Goal: Information Seeking & Learning: Learn about a topic

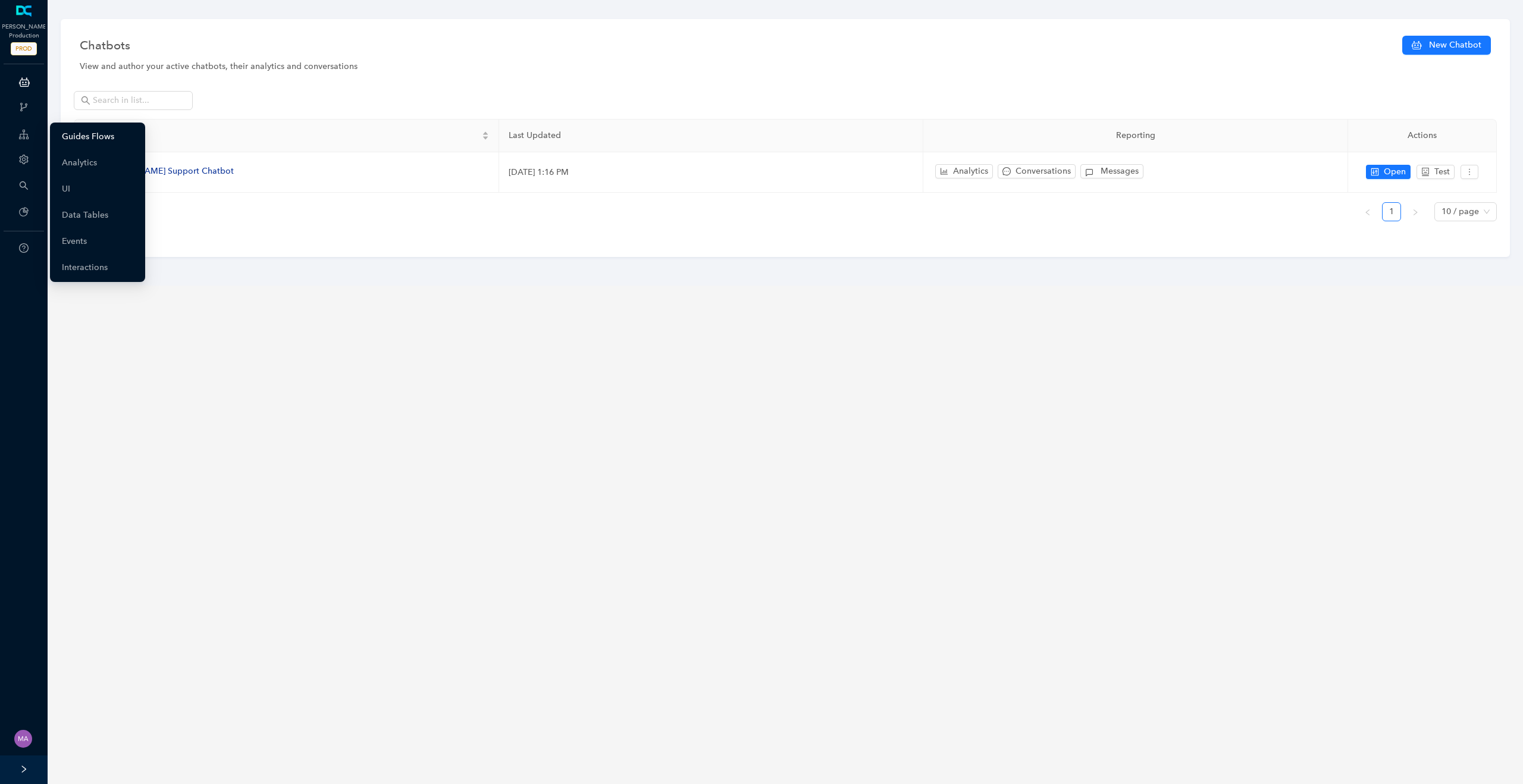
click at [66, 136] on link "Guides Flows" at bounding box center [88, 136] width 53 height 24
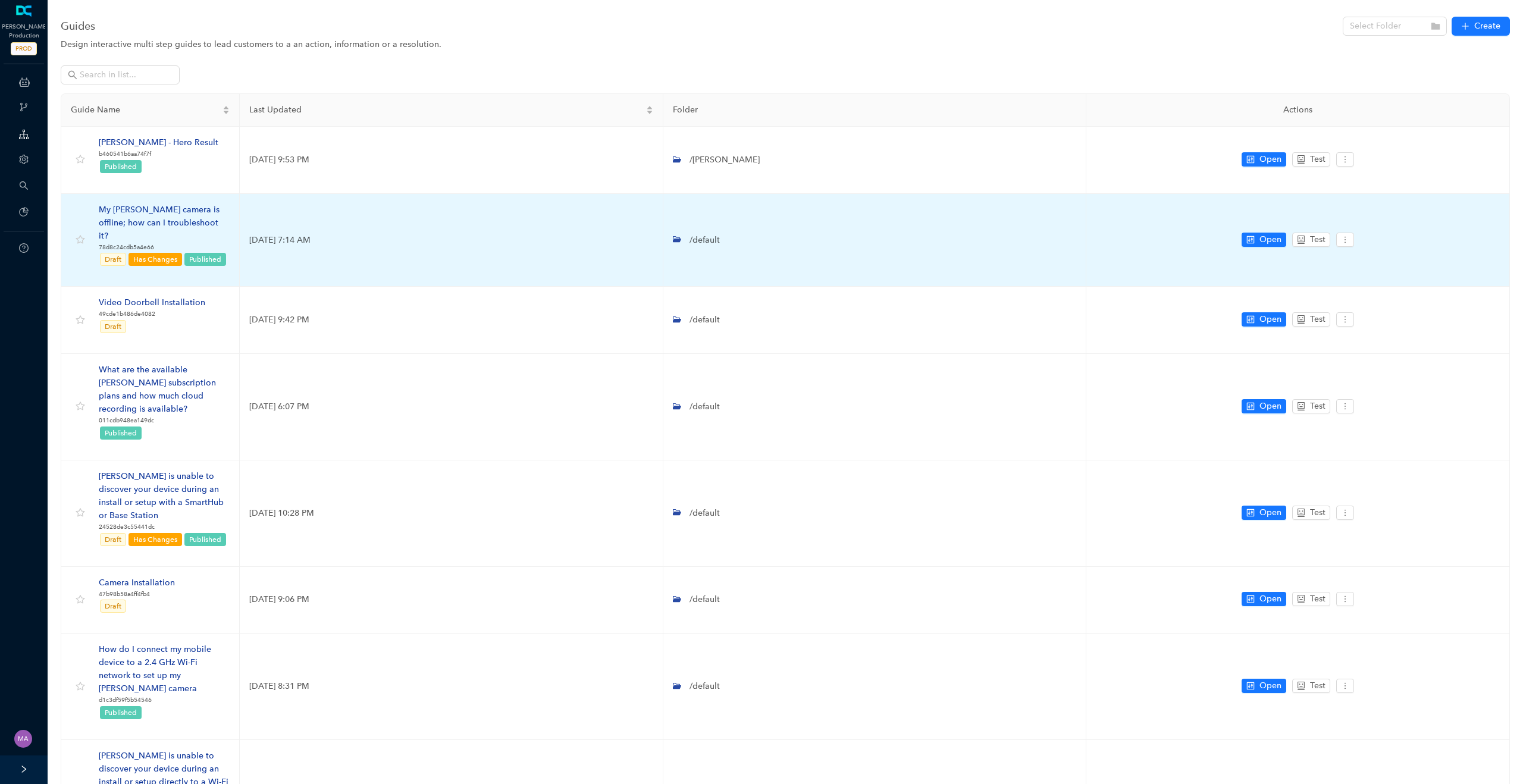
click at [175, 210] on div "My [PERSON_NAME] camera is offline; how can I troubleshoot it?" at bounding box center [164, 224] width 131 height 39
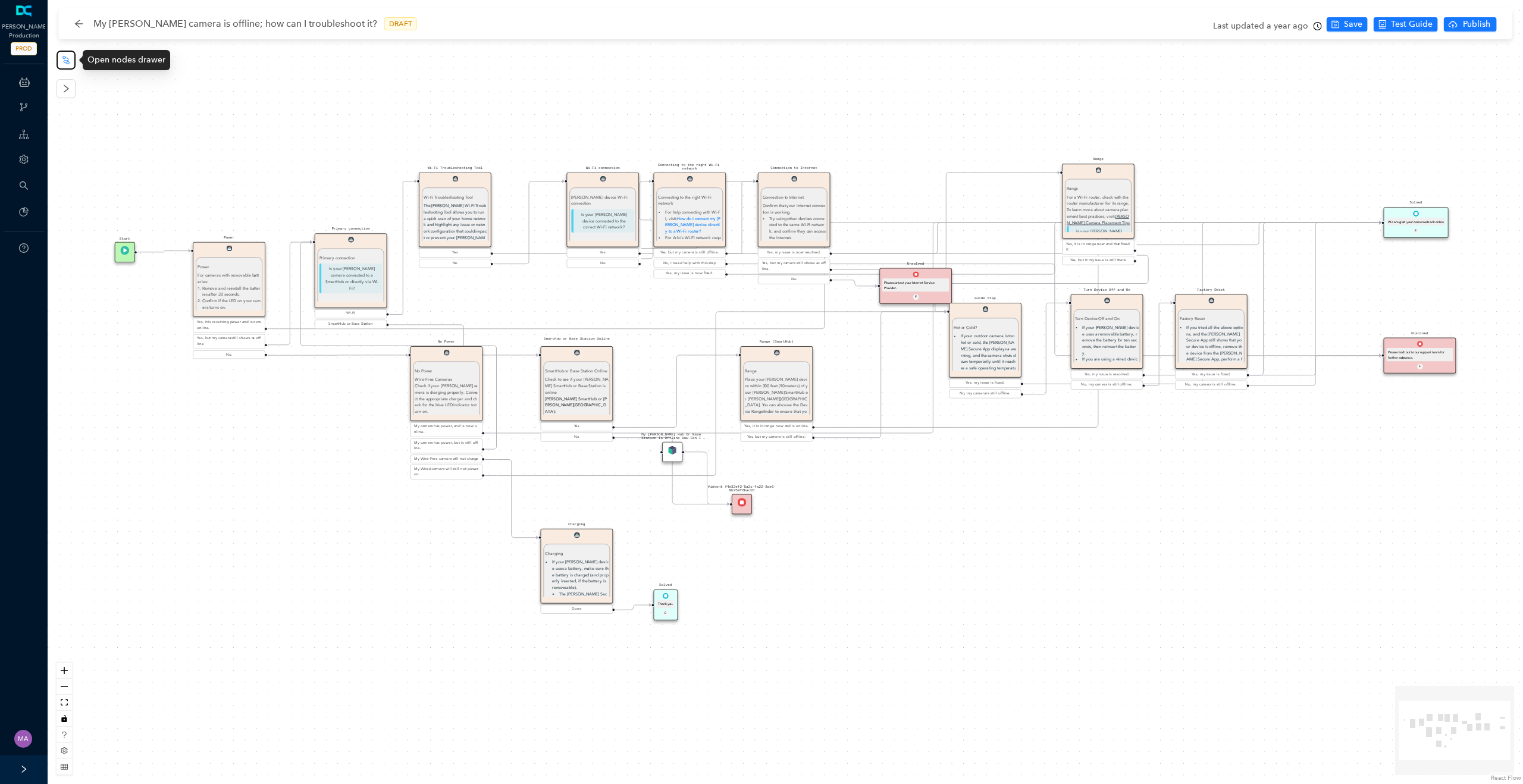
click at [68, 63] on icon "node-index" at bounding box center [66, 59] width 7 height 8
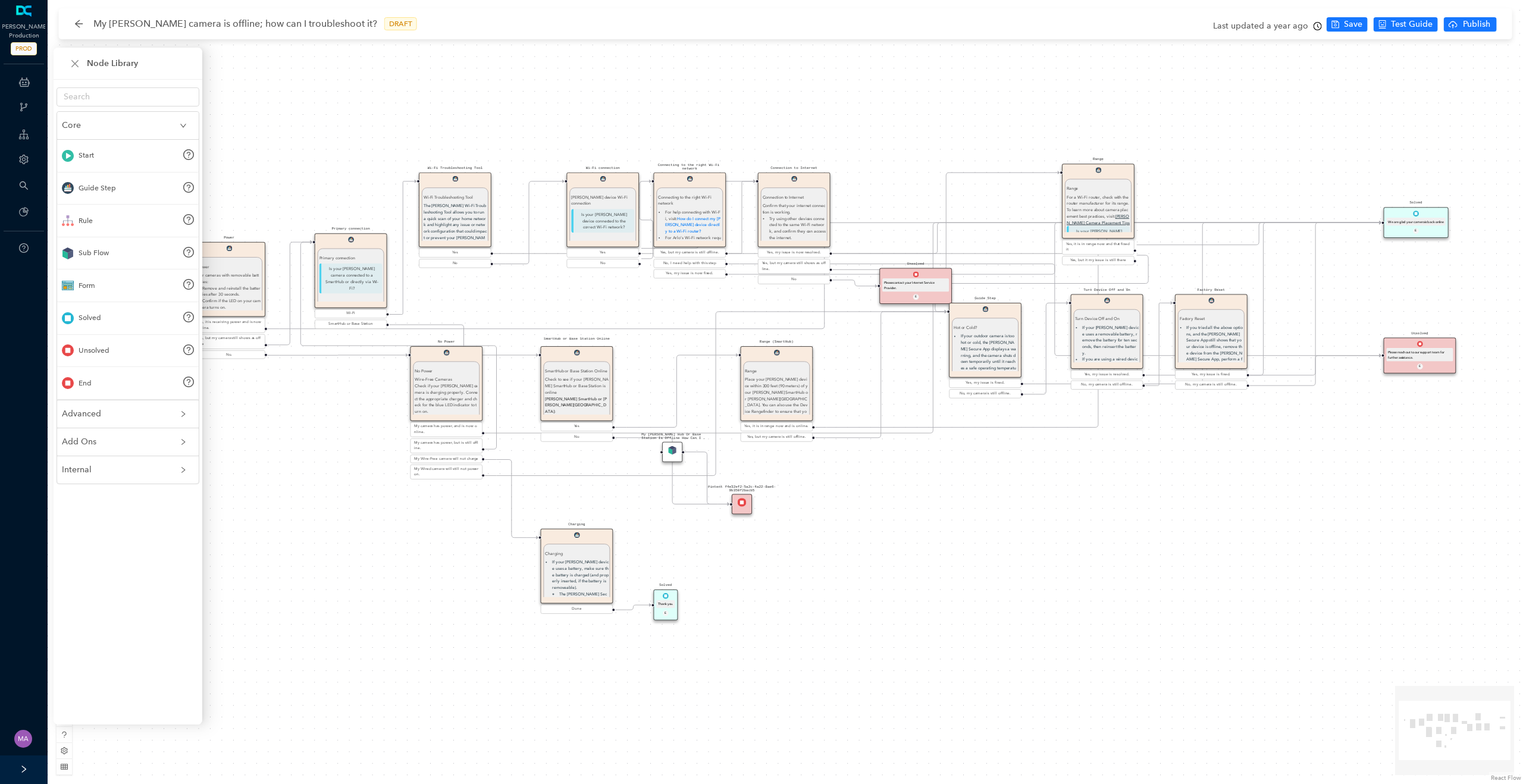
click at [126, 414] on span "Advanced" at bounding box center [120, 414] width 118 height 13
click at [306, 119] on div "Solved Thank you. E Charging Charging If your [PERSON_NAME] device uses a batte…" at bounding box center [785, 392] width 1475 height 784
click at [82, 27] on icon "arrow-left" at bounding box center [79, 24] width 10 height 10
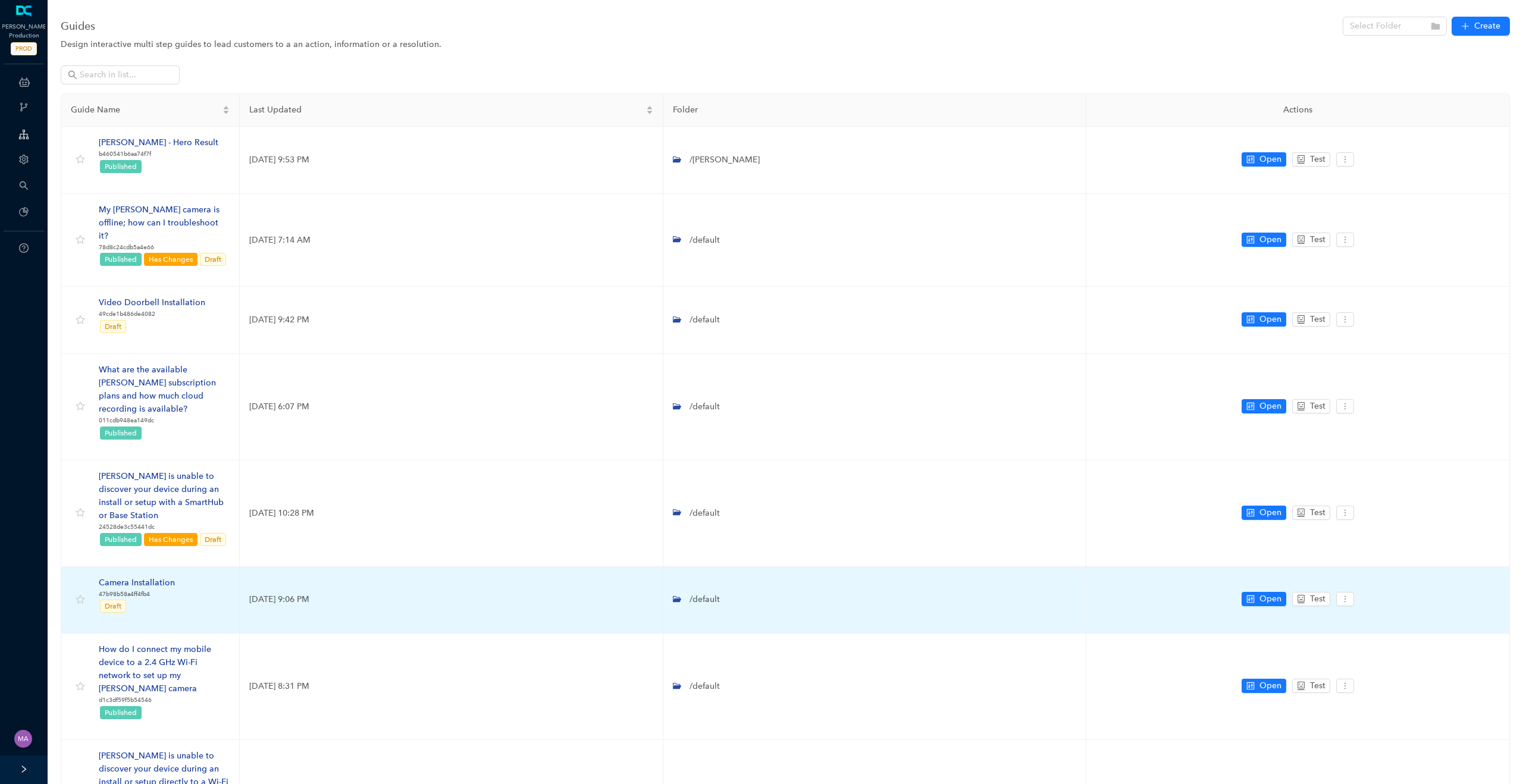
click at [164, 576] on div "Camera Installation" at bounding box center [136, 583] width 76 height 13
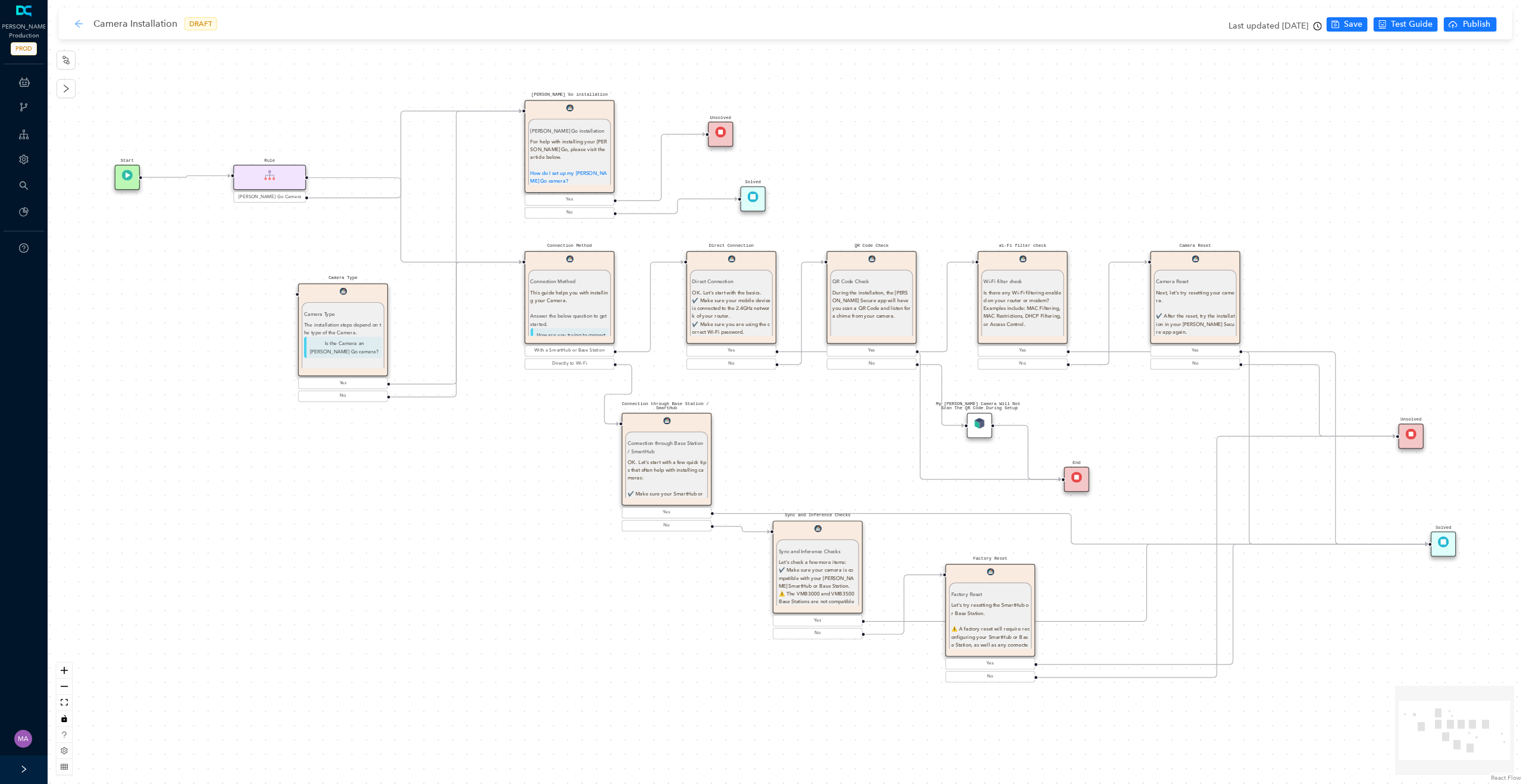
click at [78, 23] on icon "arrow-left" at bounding box center [79, 24] width 10 height 10
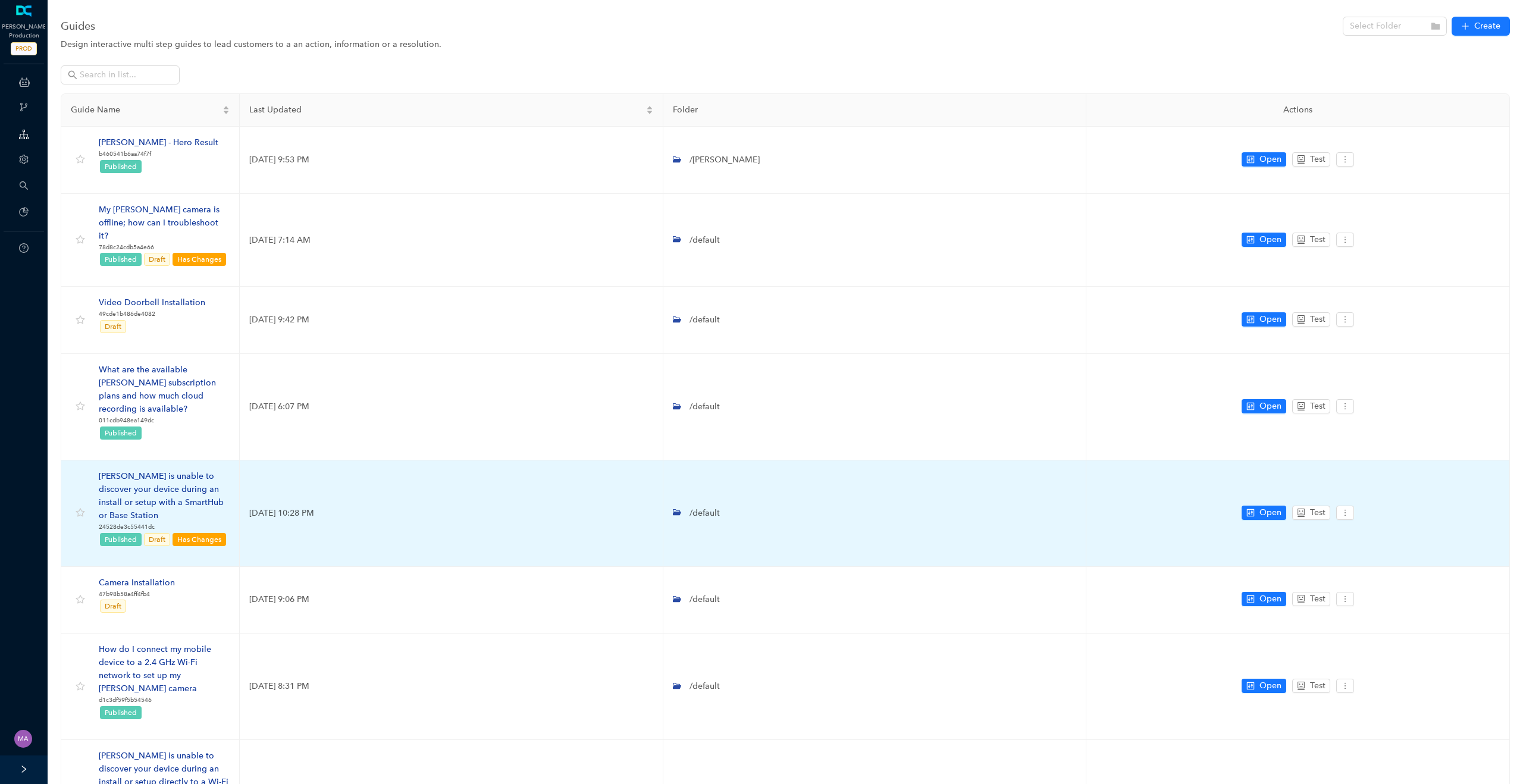
click at [199, 470] on div "[PERSON_NAME] is unable to discover your device during an install or setup with…" at bounding box center [164, 496] width 131 height 53
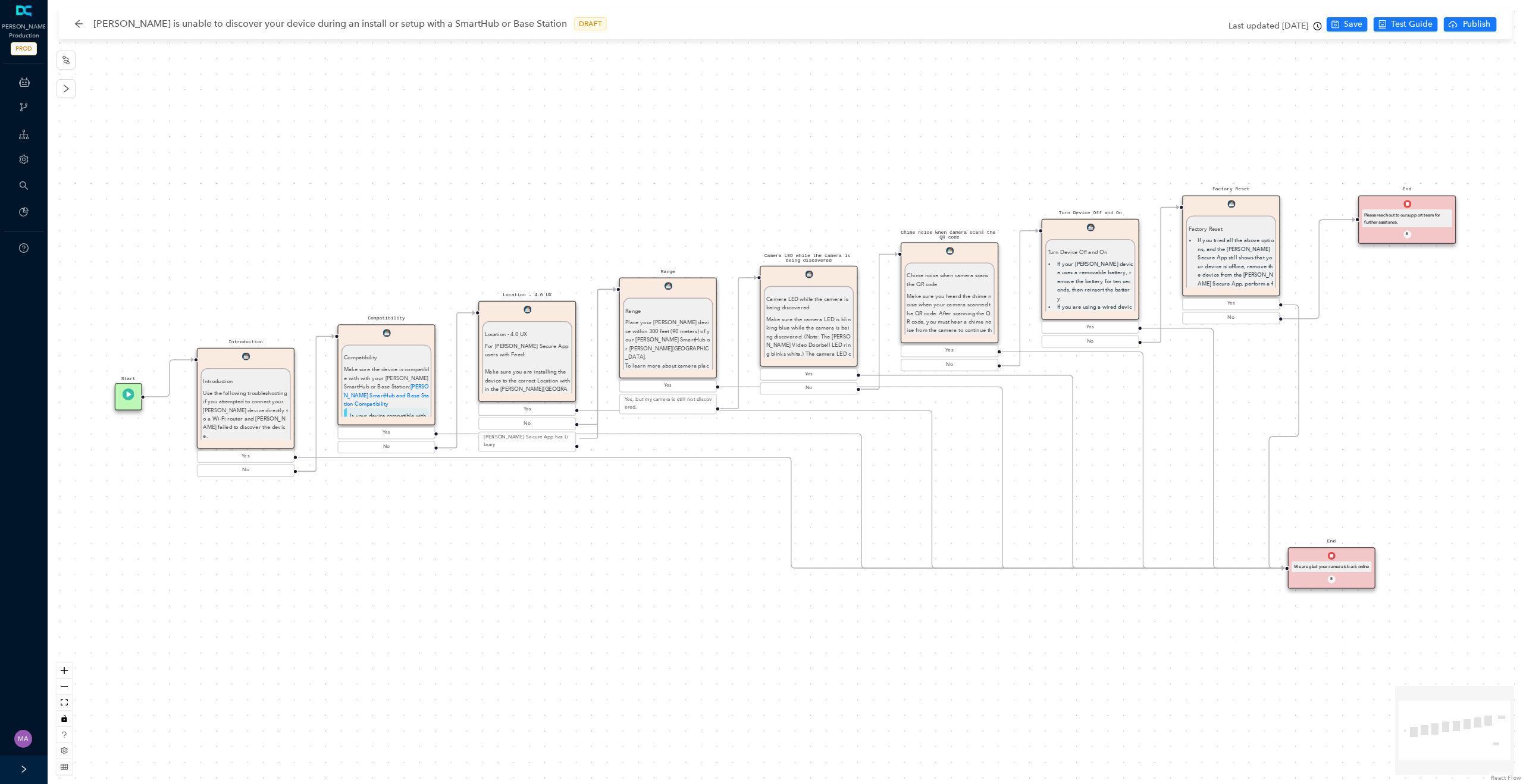
click at [79, 24] on icon "arrow-left" at bounding box center [79, 24] width 10 height 10
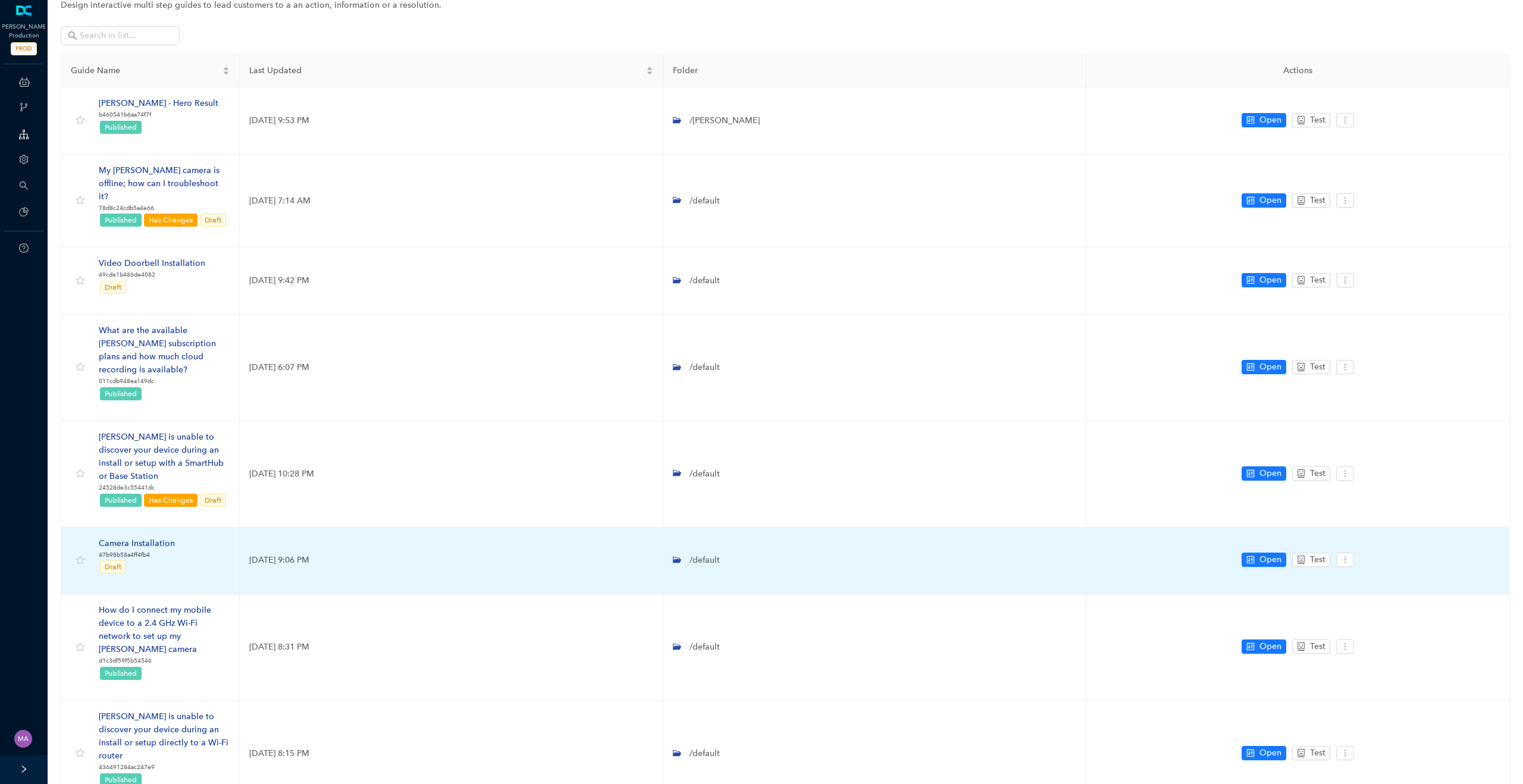
scroll to position [42, 0]
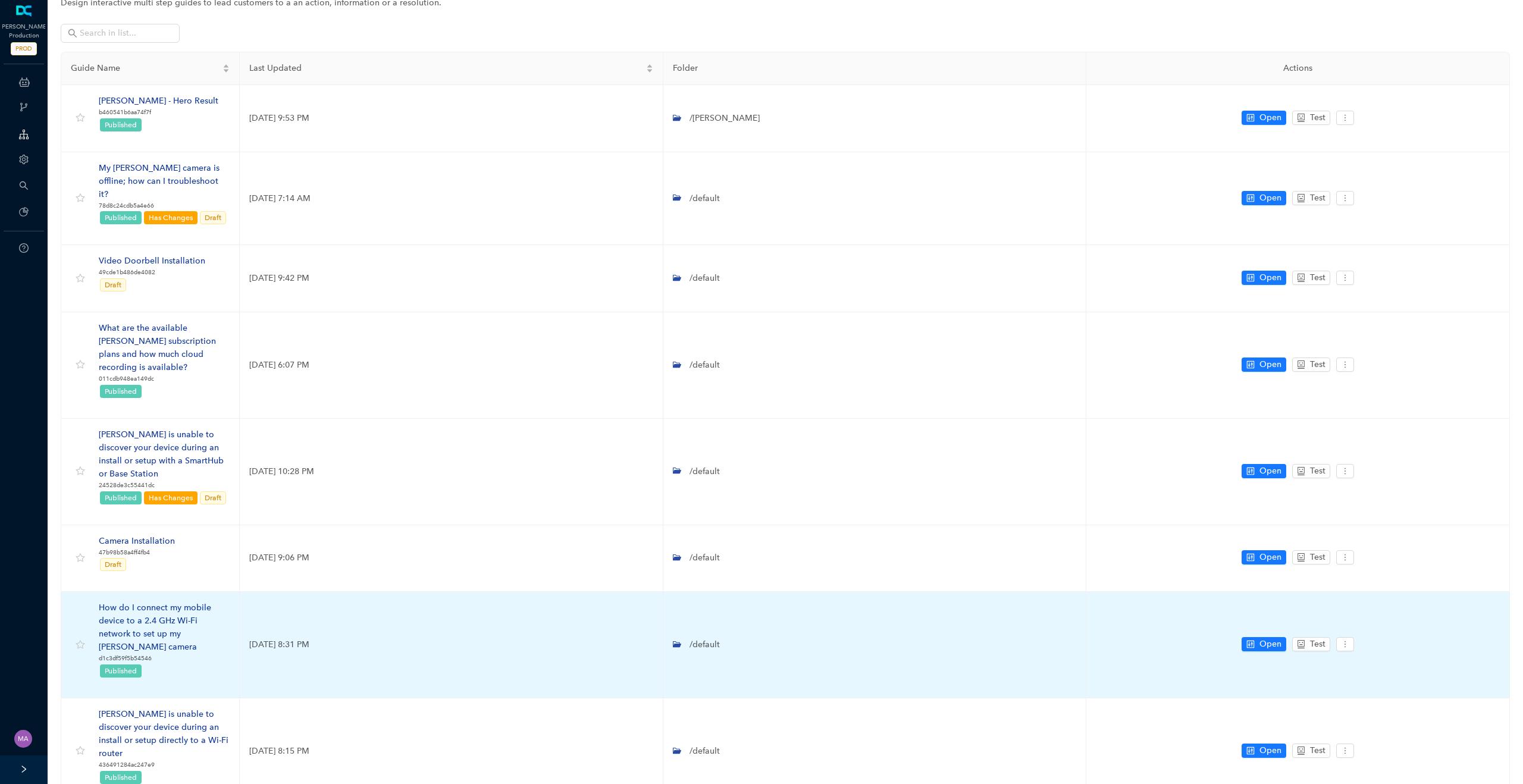
click at [185, 602] on div "How do I connect my mobile device to a 2.4 GHz Wi-Fi network to set up my [PERS…" at bounding box center [164, 628] width 131 height 53
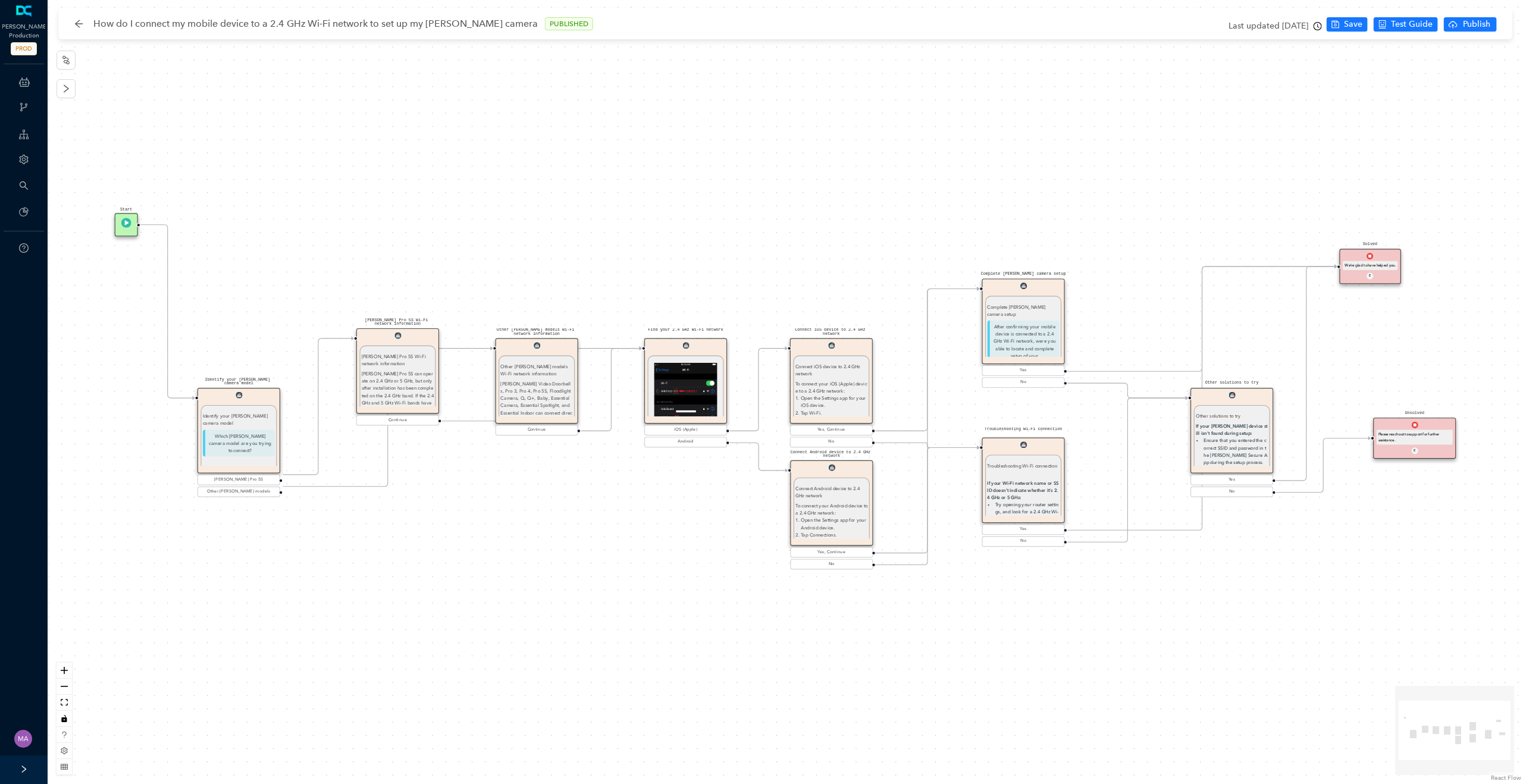
click at [79, 26] on icon "arrow-left" at bounding box center [79, 24] width 10 height 10
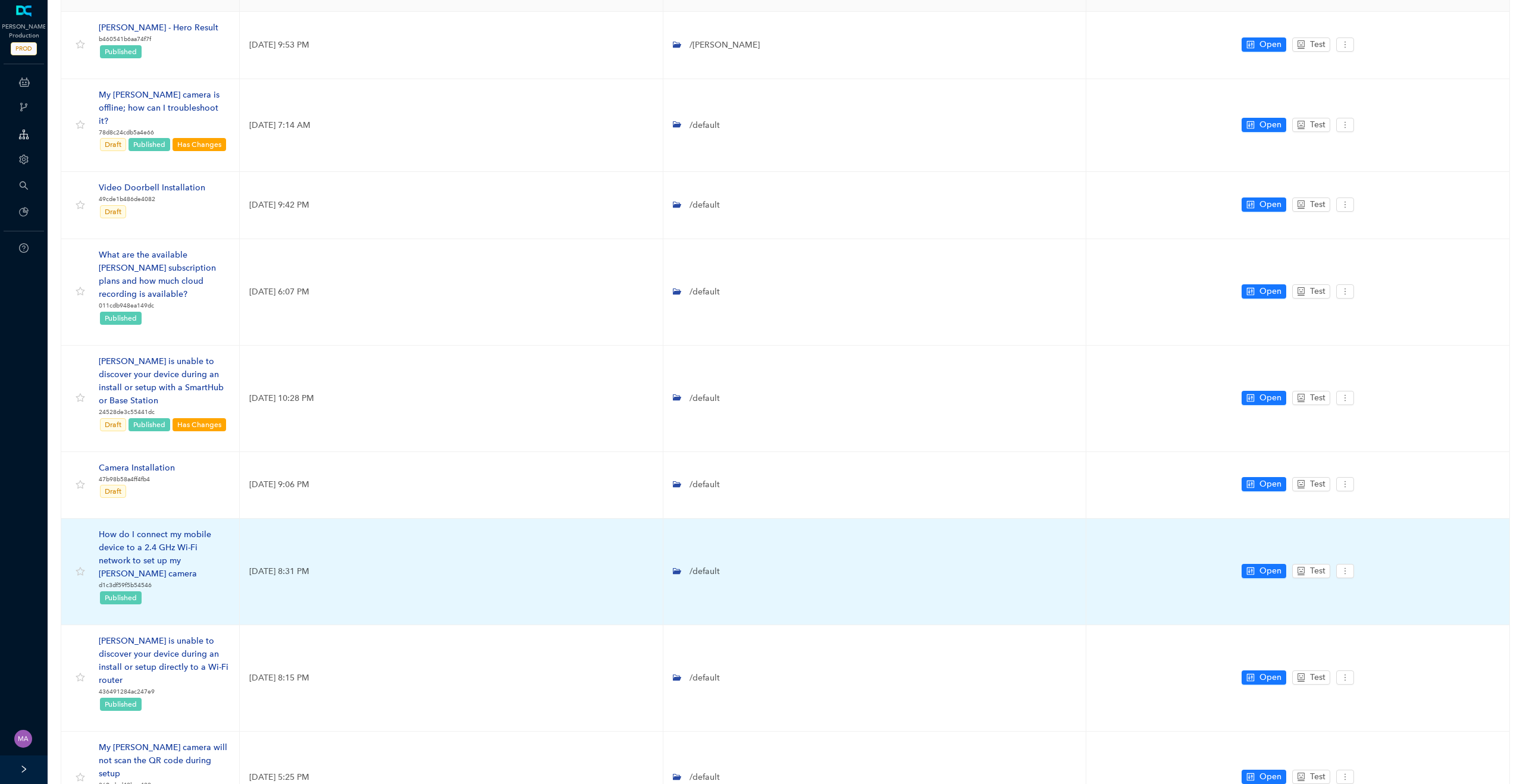
scroll to position [231, 0]
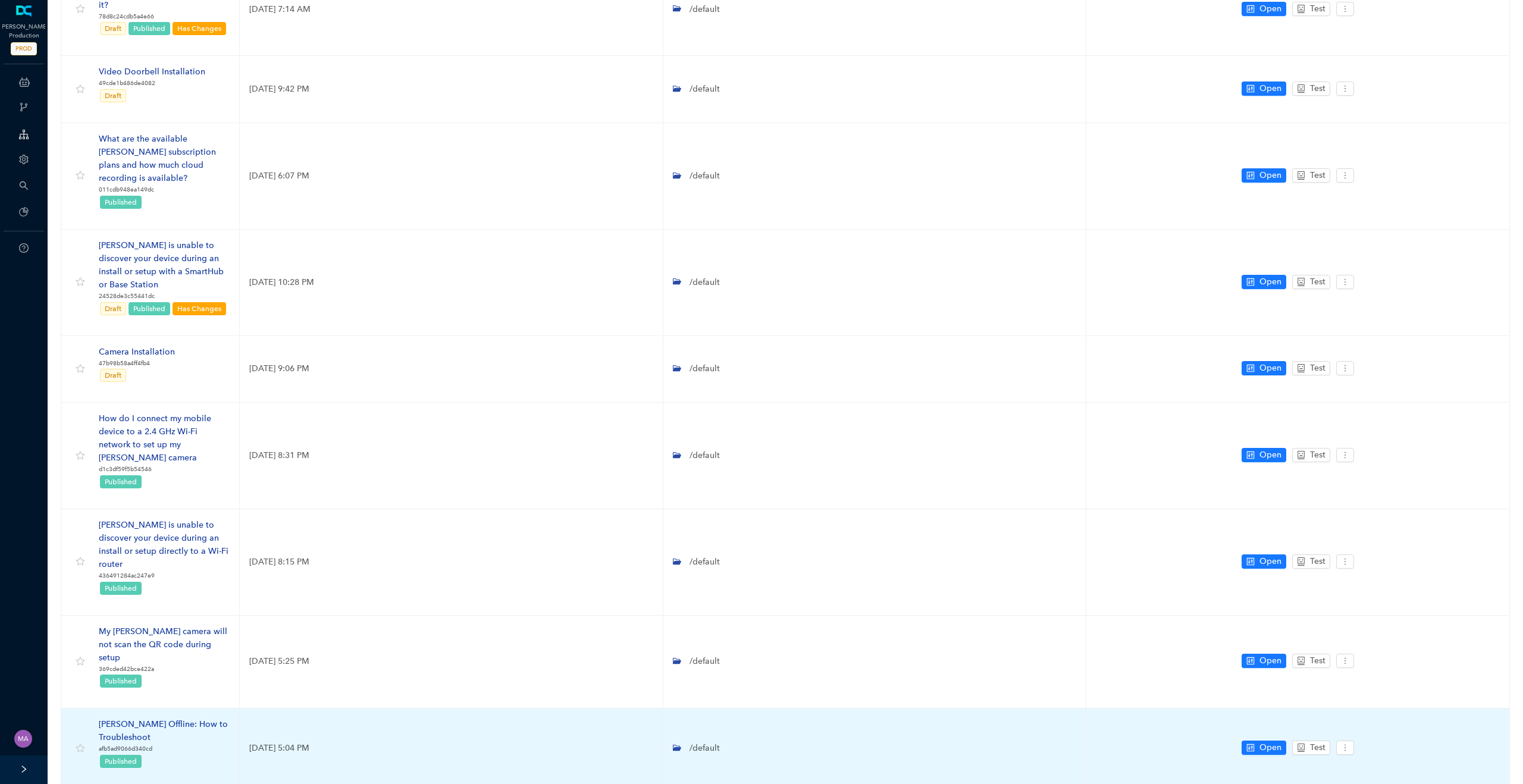
click at [159, 718] on div "[PERSON_NAME] Offline: How to Troubleshoot" at bounding box center [164, 731] width 131 height 26
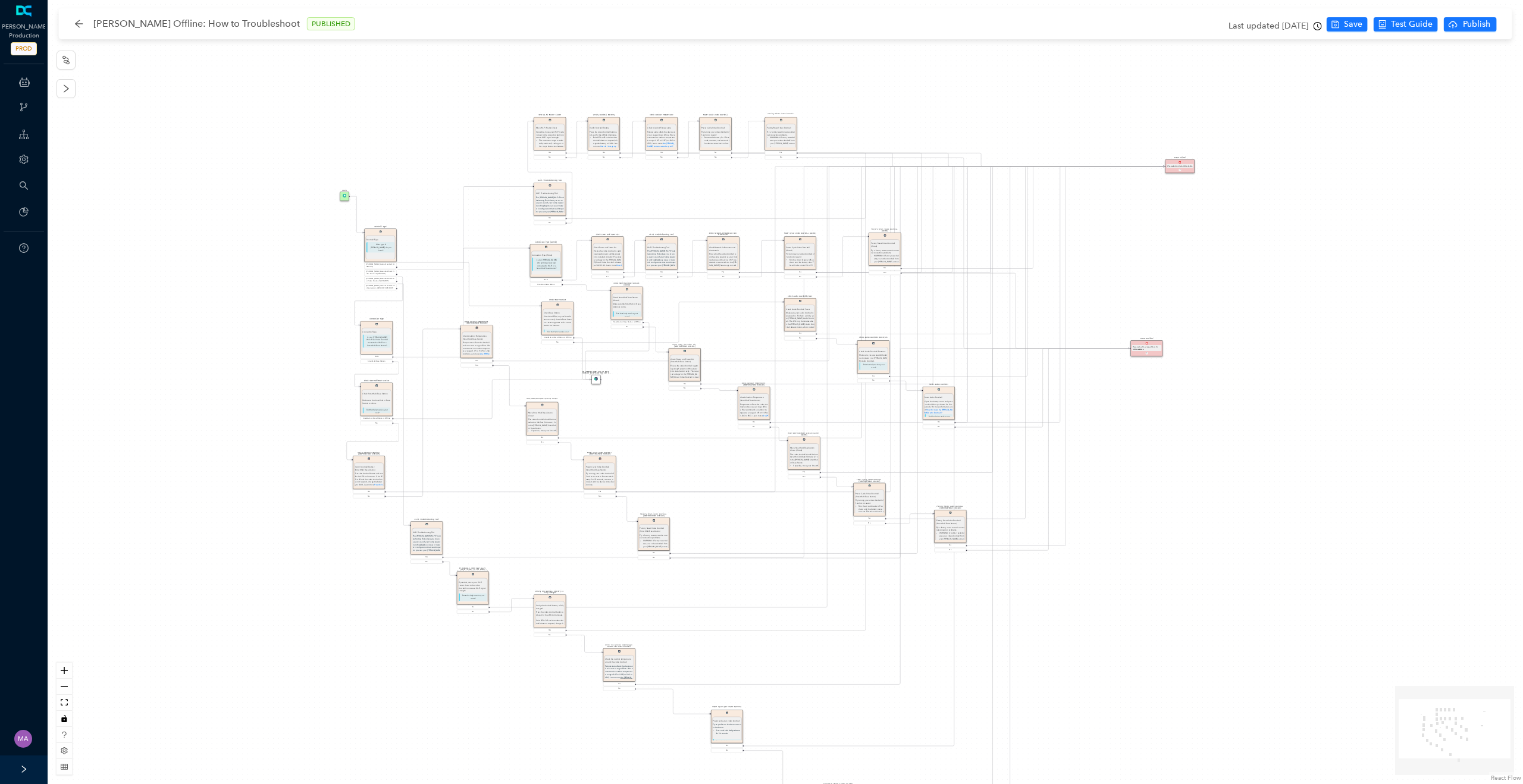
drag, startPoint x: 449, startPoint y: 125, endPoint x: 432, endPoint y: 206, distance: 82.8
click at [432, 206] on div "Wi-Fi Troubleshooting Tool Wi-Fi Troubleshooting Tool The [PERSON_NAME] Wi-Fi T…" at bounding box center [785, 392] width 1475 height 784
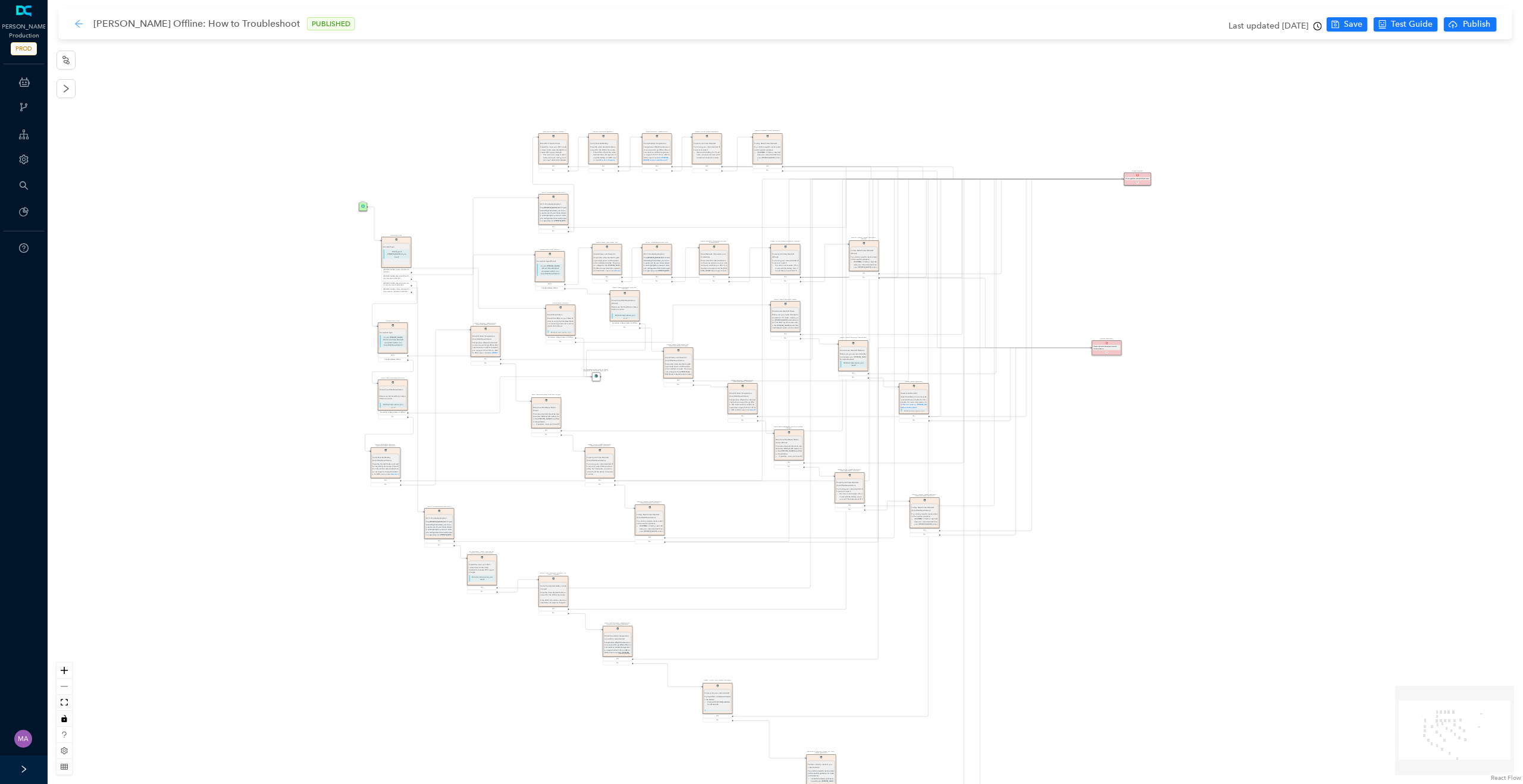
click at [81, 25] on icon "arrow-left" at bounding box center [79, 24] width 10 height 10
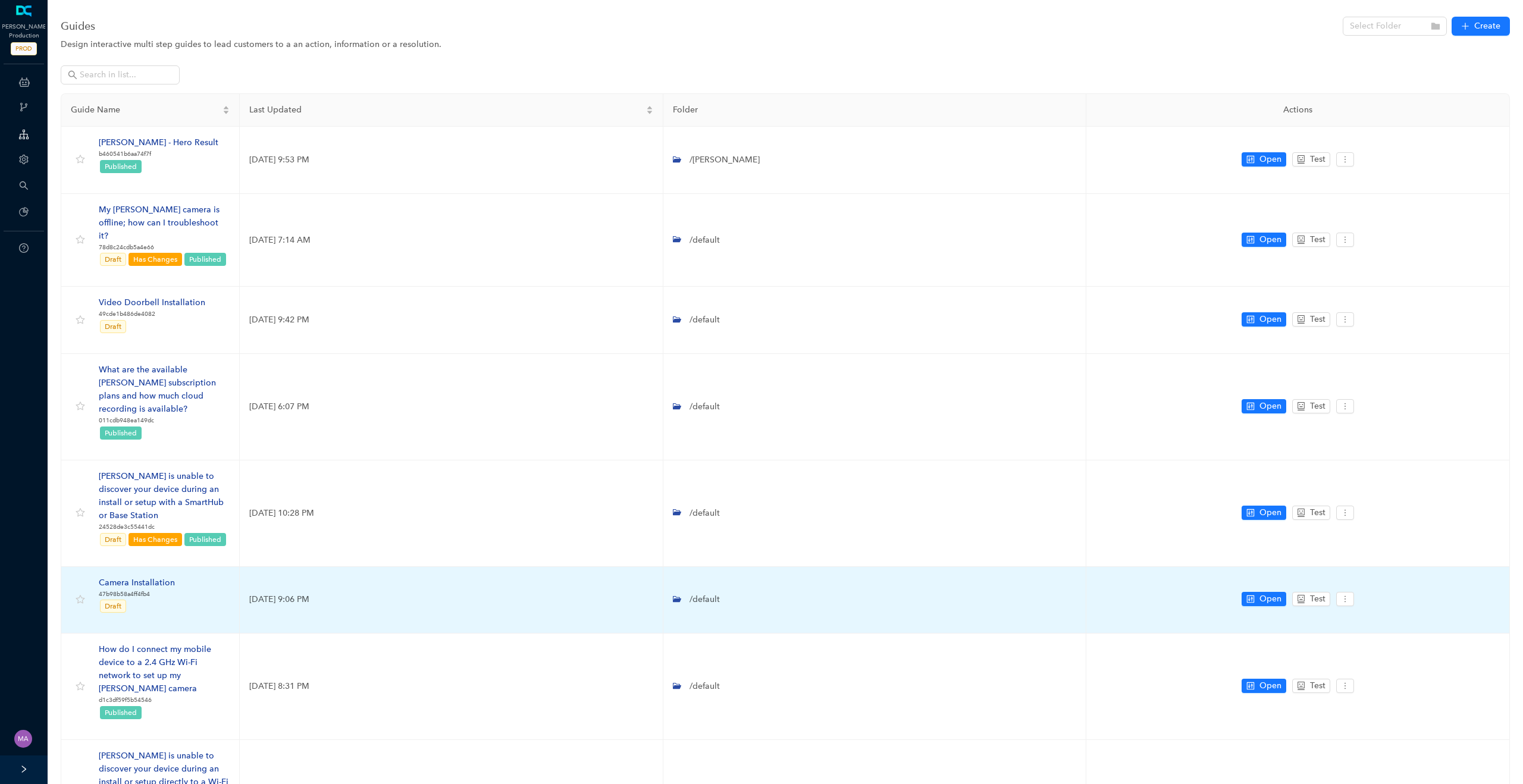
scroll to position [231, 0]
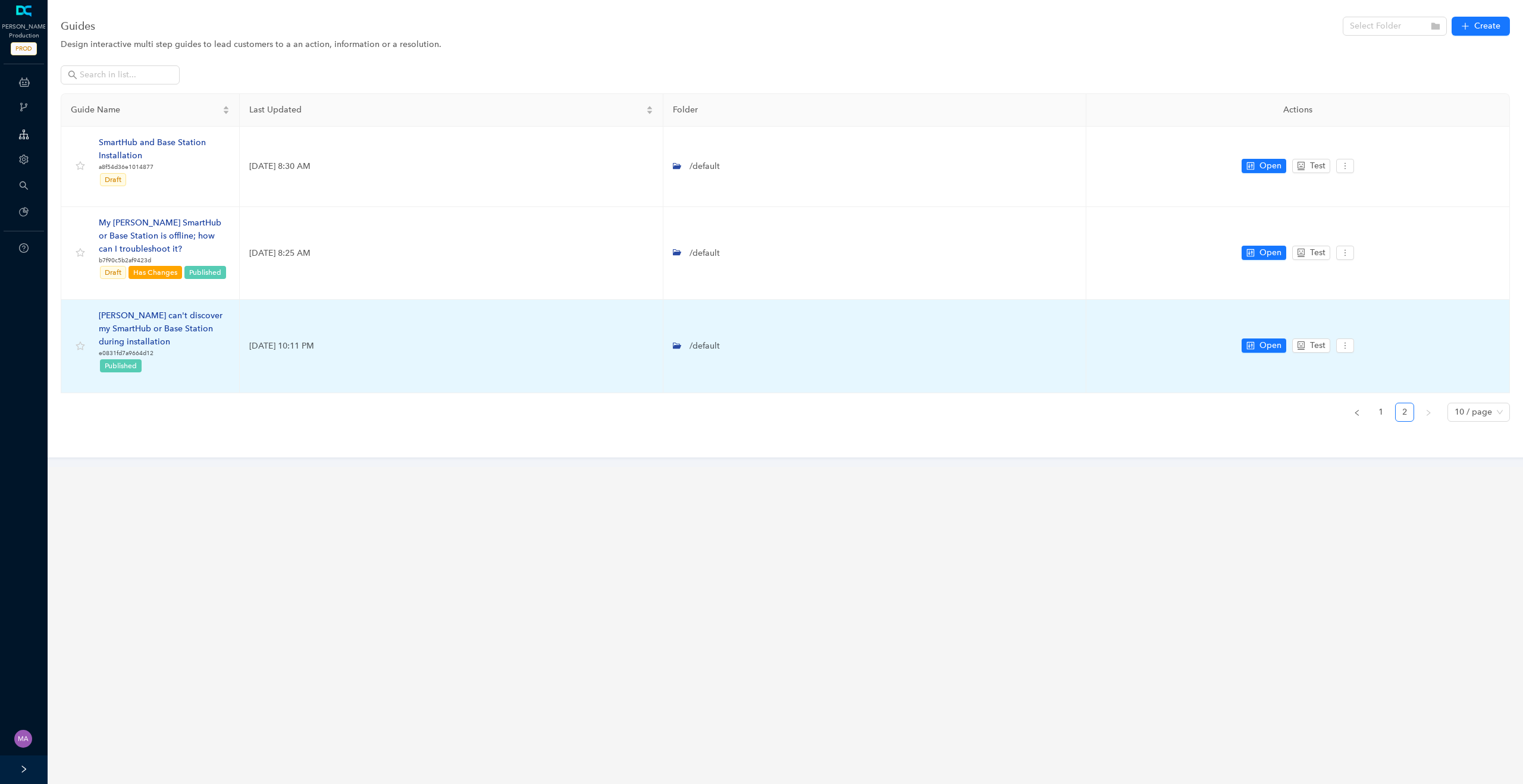
click at [199, 323] on div "[PERSON_NAME] can't discover my SmartHub or Base Station during installation" at bounding box center [164, 329] width 131 height 39
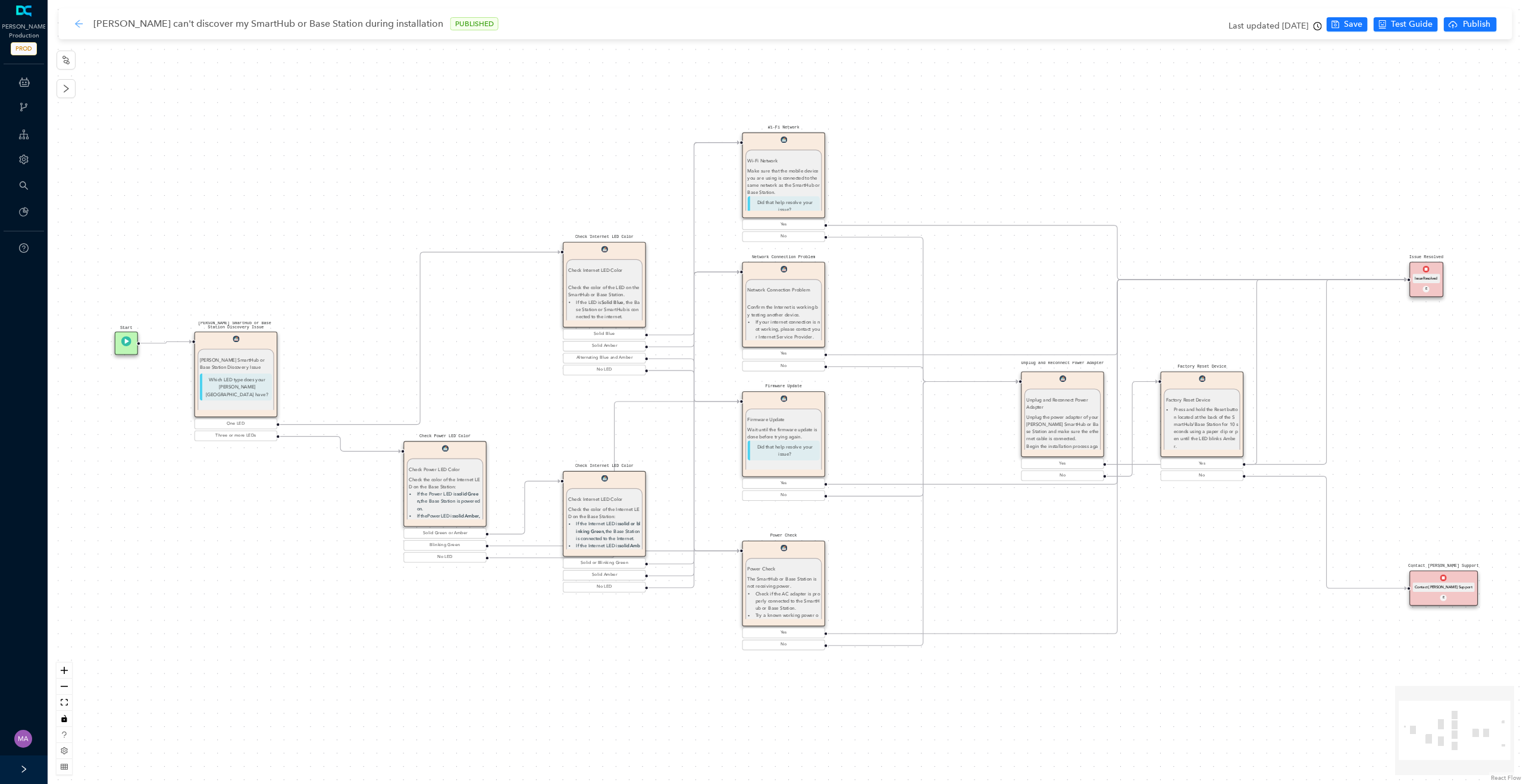
click at [80, 26] on icon "arrow-left" at bounding box center [79, 24] width 10 height 10
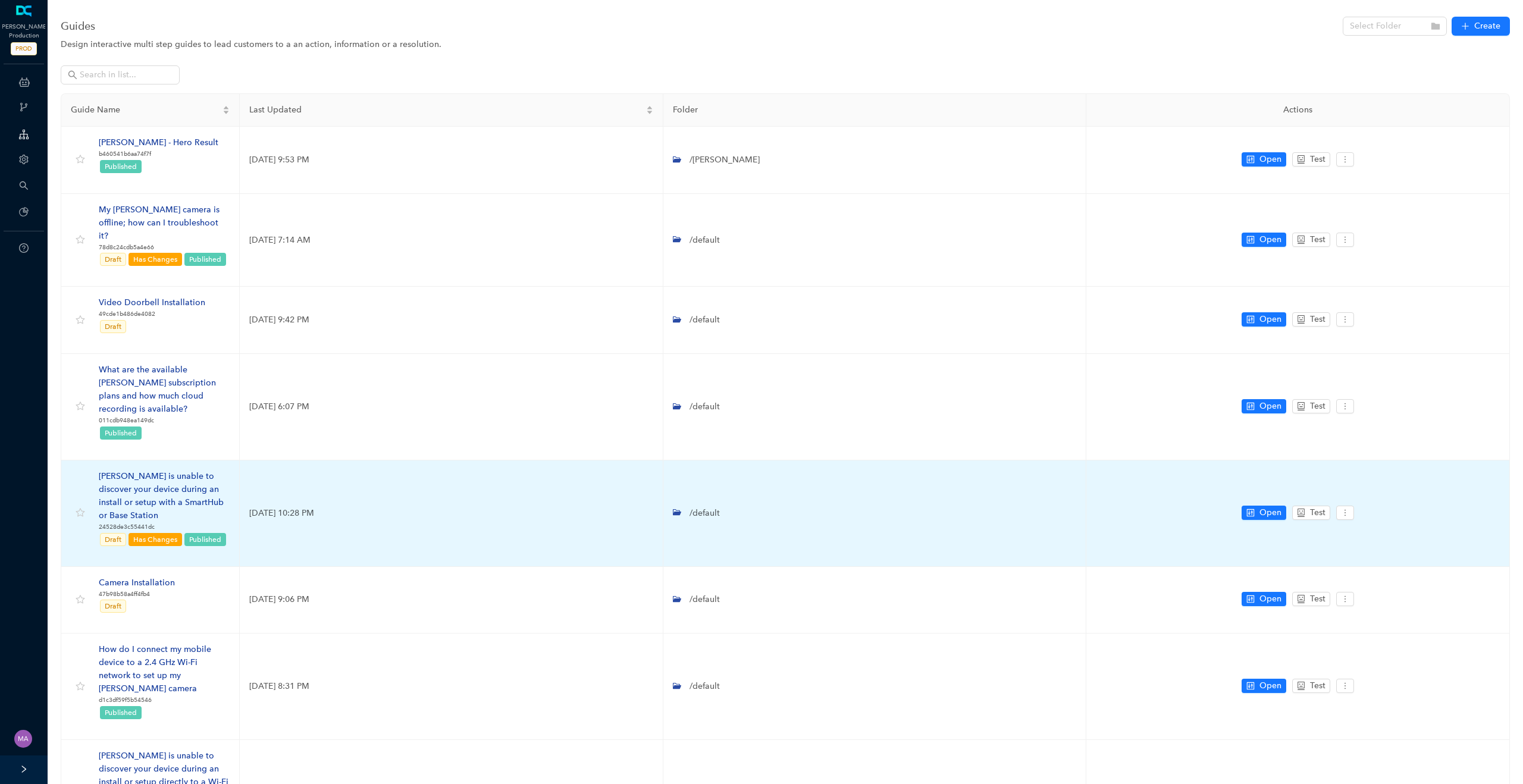
scroll to position [231, 0]
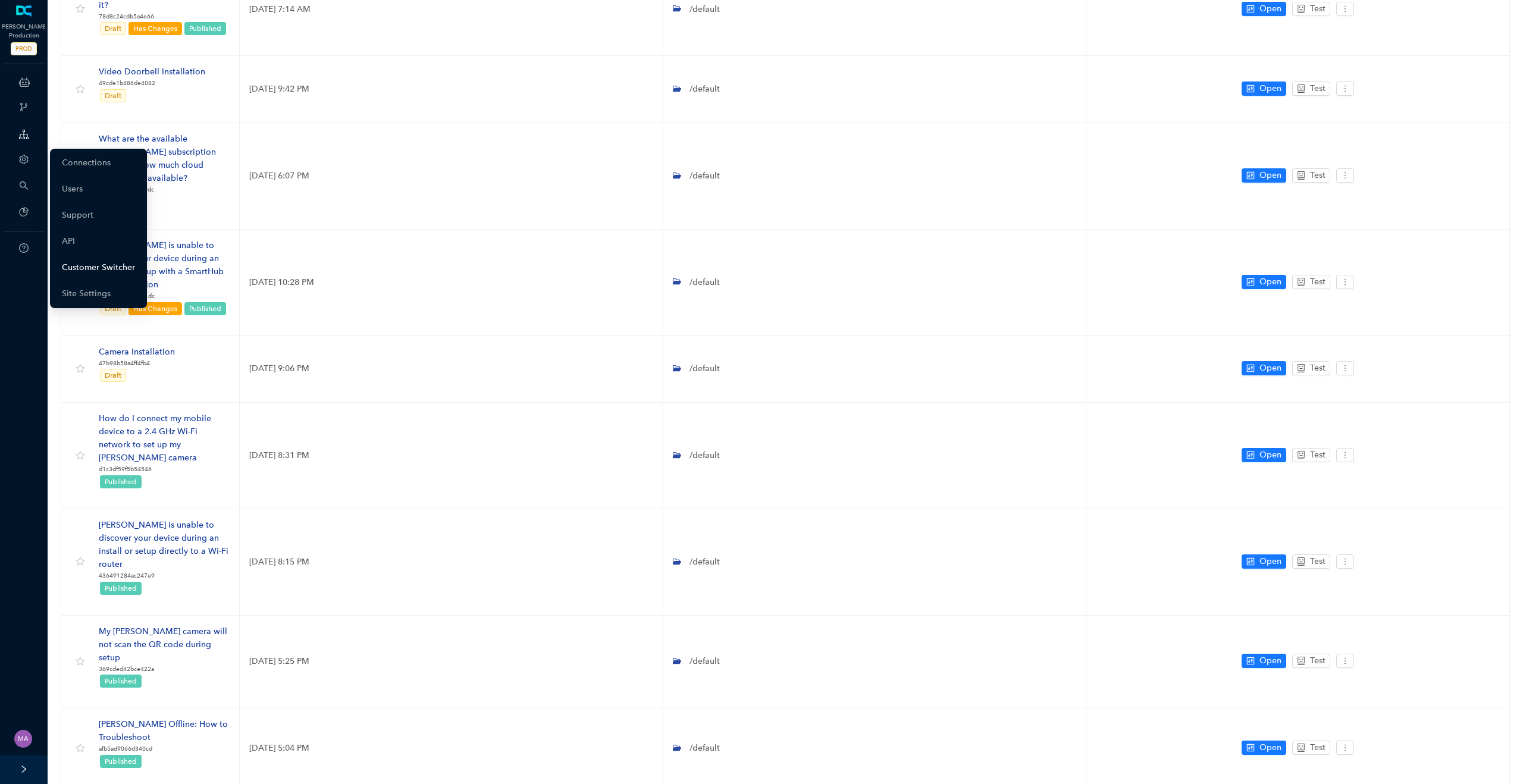
click at [81, 266] on link "Customer Switcher" at bounding box center [98, 267] width 73 height 24
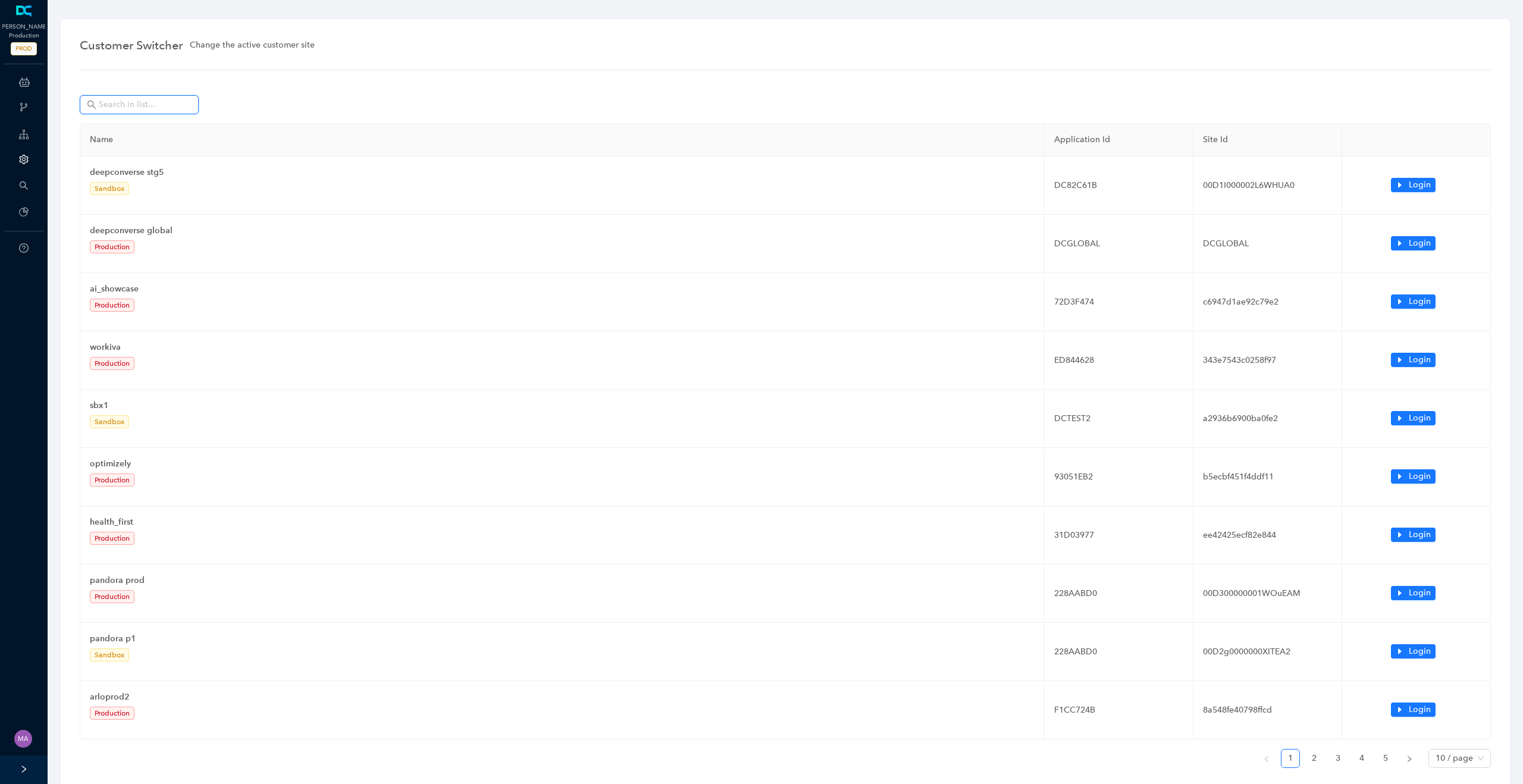
click at [131, 105] on input "text" at bounding box center [140, 104] width 83 height 13
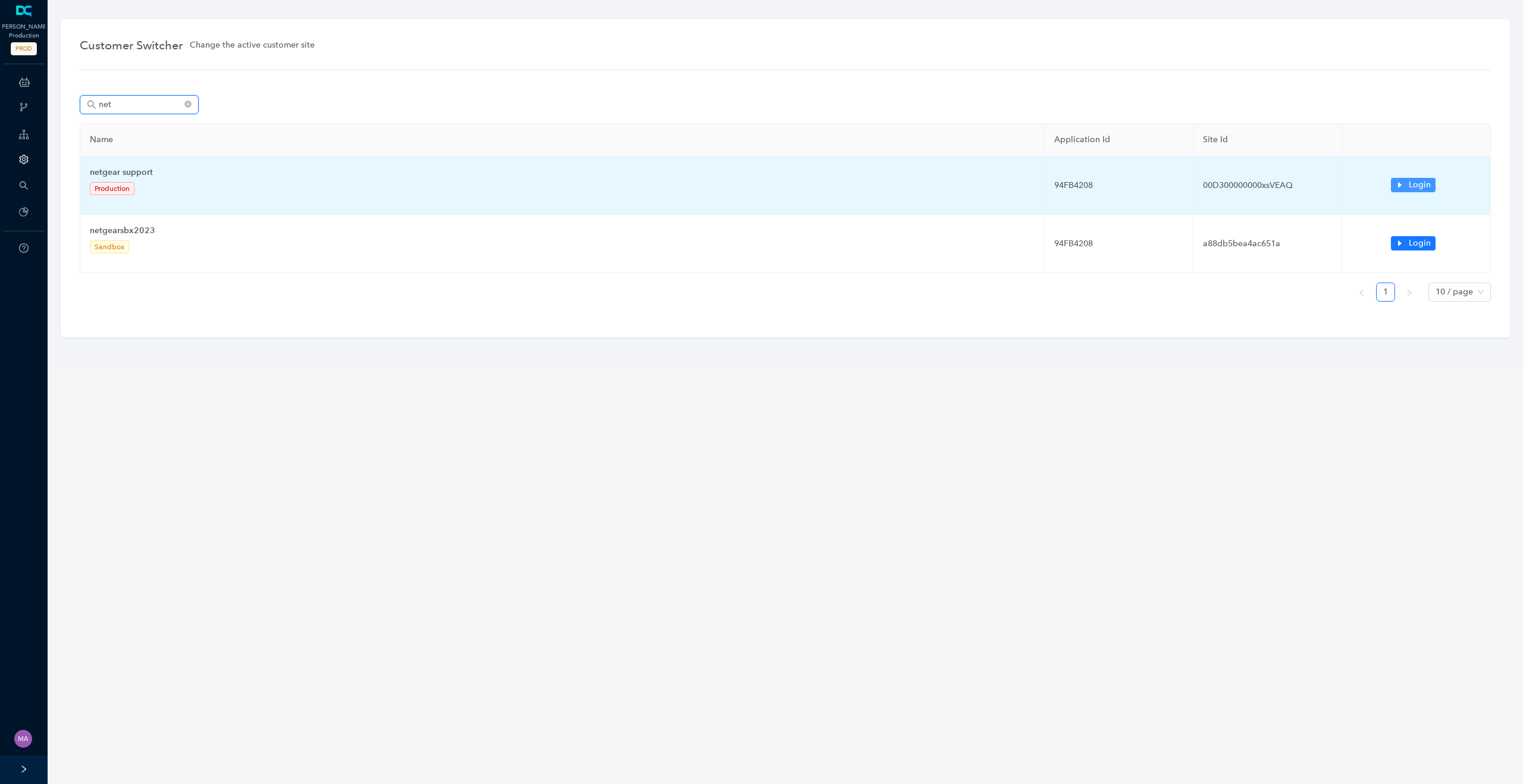
type input "net"
click at [1422, 182] on span "Login" at bounding box center [1419, 185] width 22 height 13
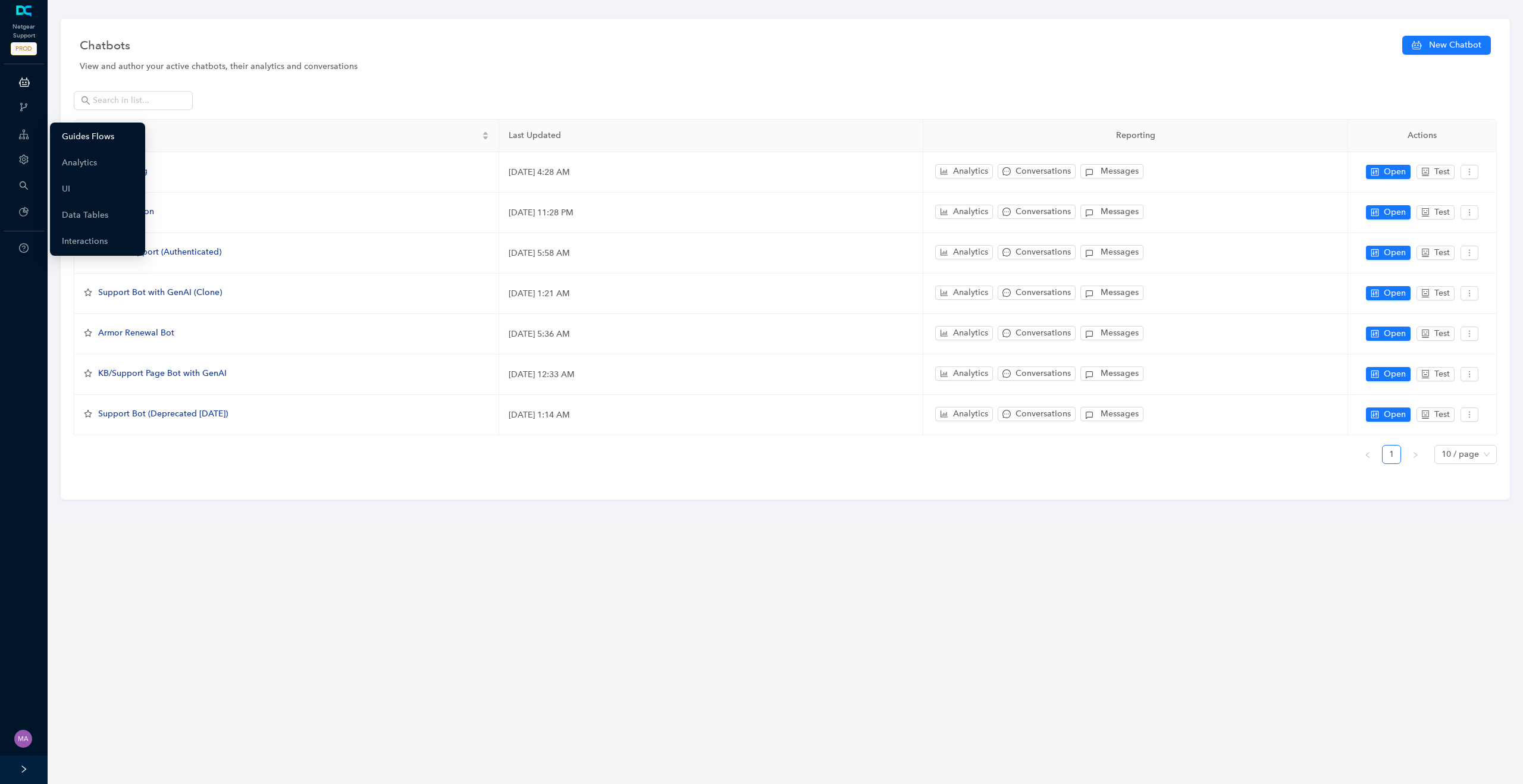
click at [94, 135] on link "Guides Flows" at bounding box center [88, 136] width 53 height 24
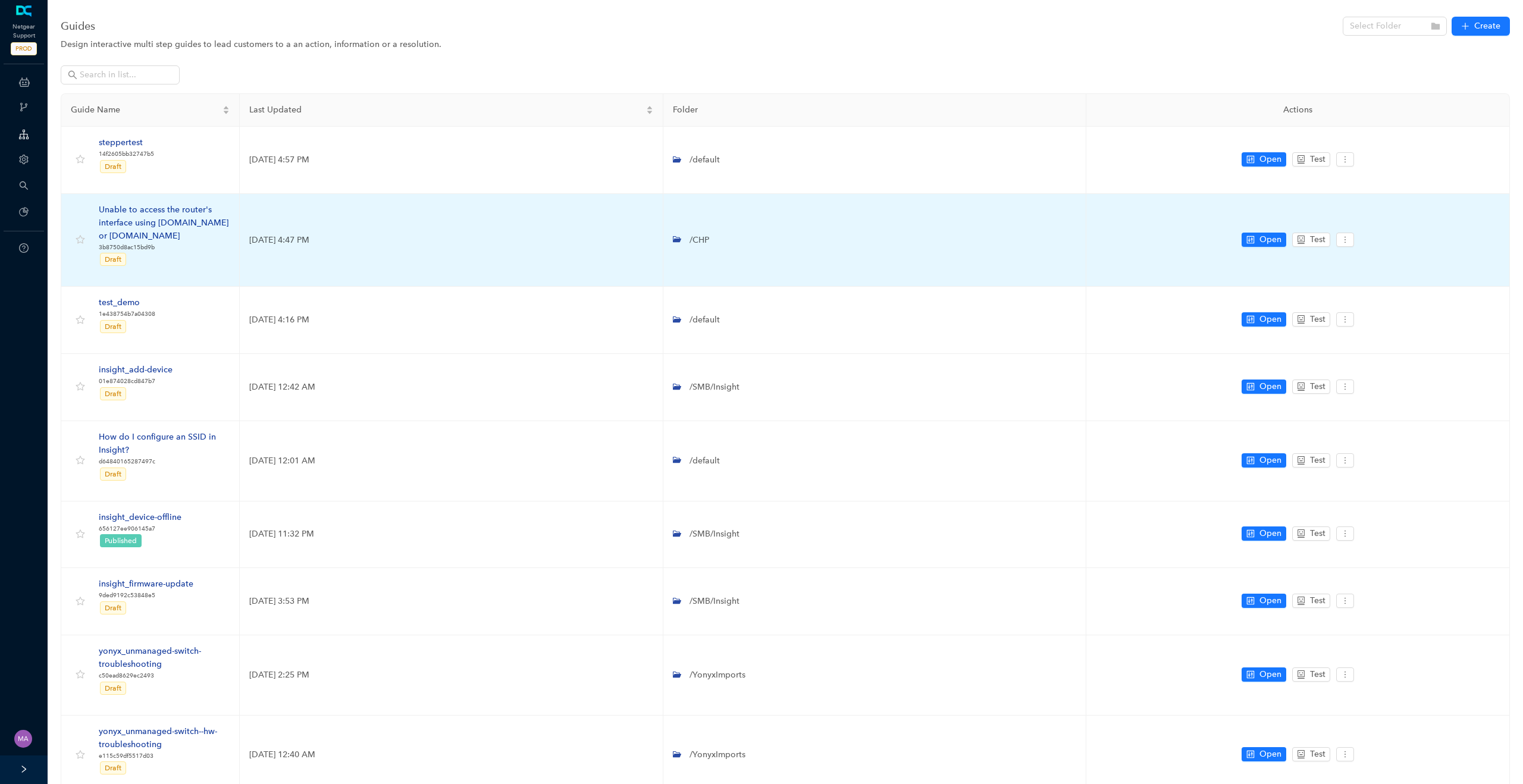
click at [159, 218] on div "Unable to access the router's interface using routerlogin.com or routerlogin.net" at bounding box center [164, 224] width 131 height 39
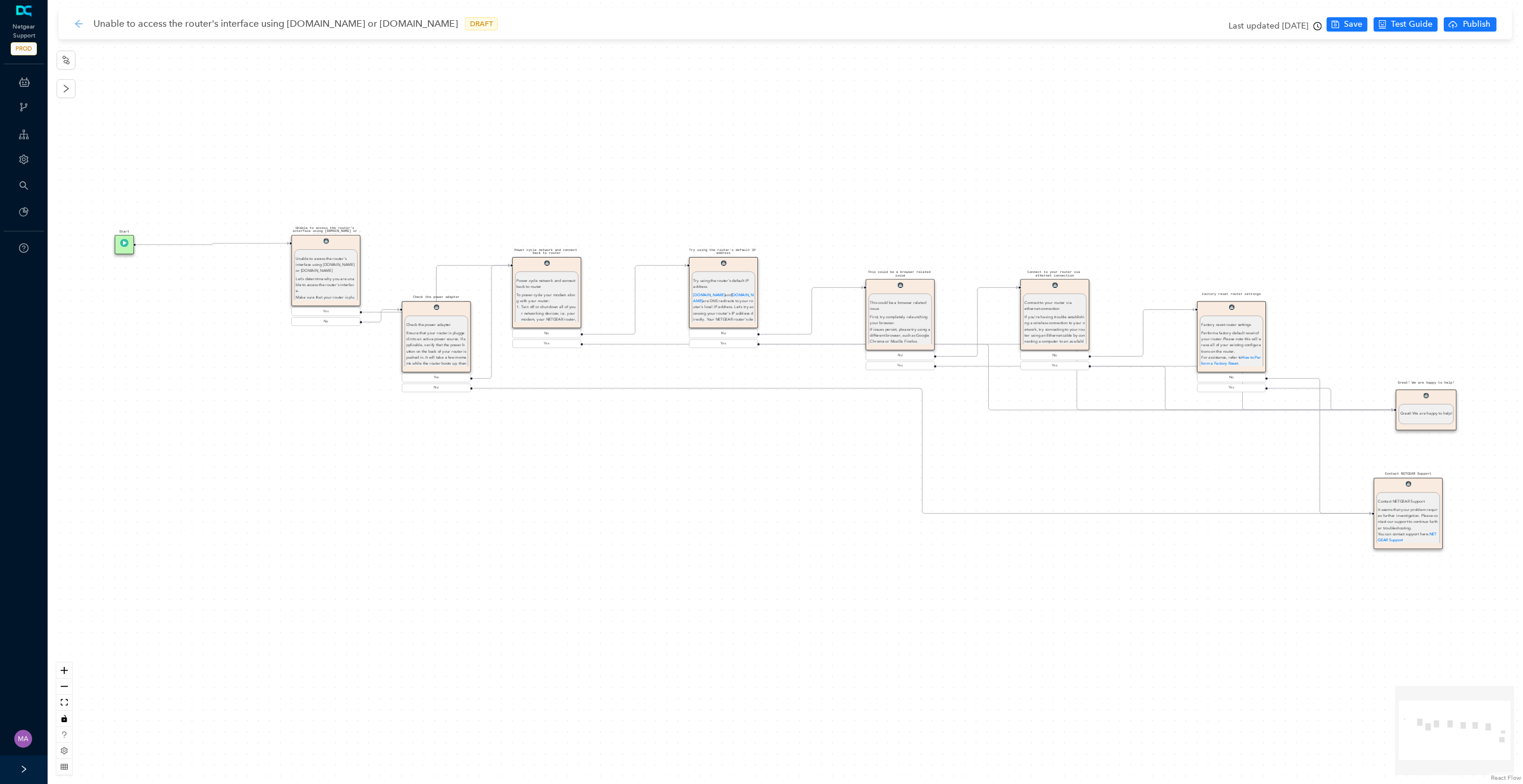
click at [76, 25] on icon "arrow-left" at bounding box center [79, 24] width 10 height 10
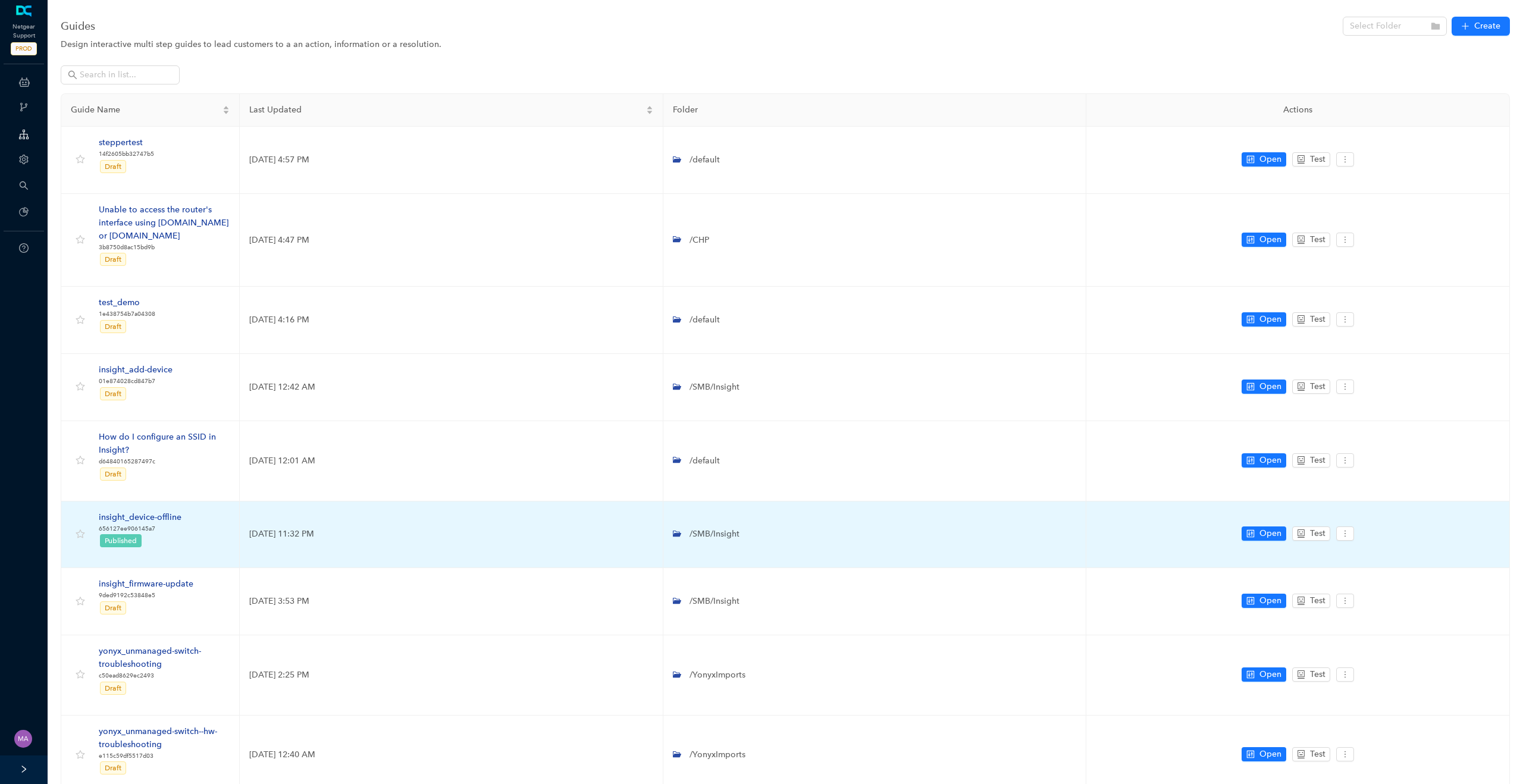
click at [163, 517] on div "insight_device-offline" at bounding box center [140, 518] width 83 height 13
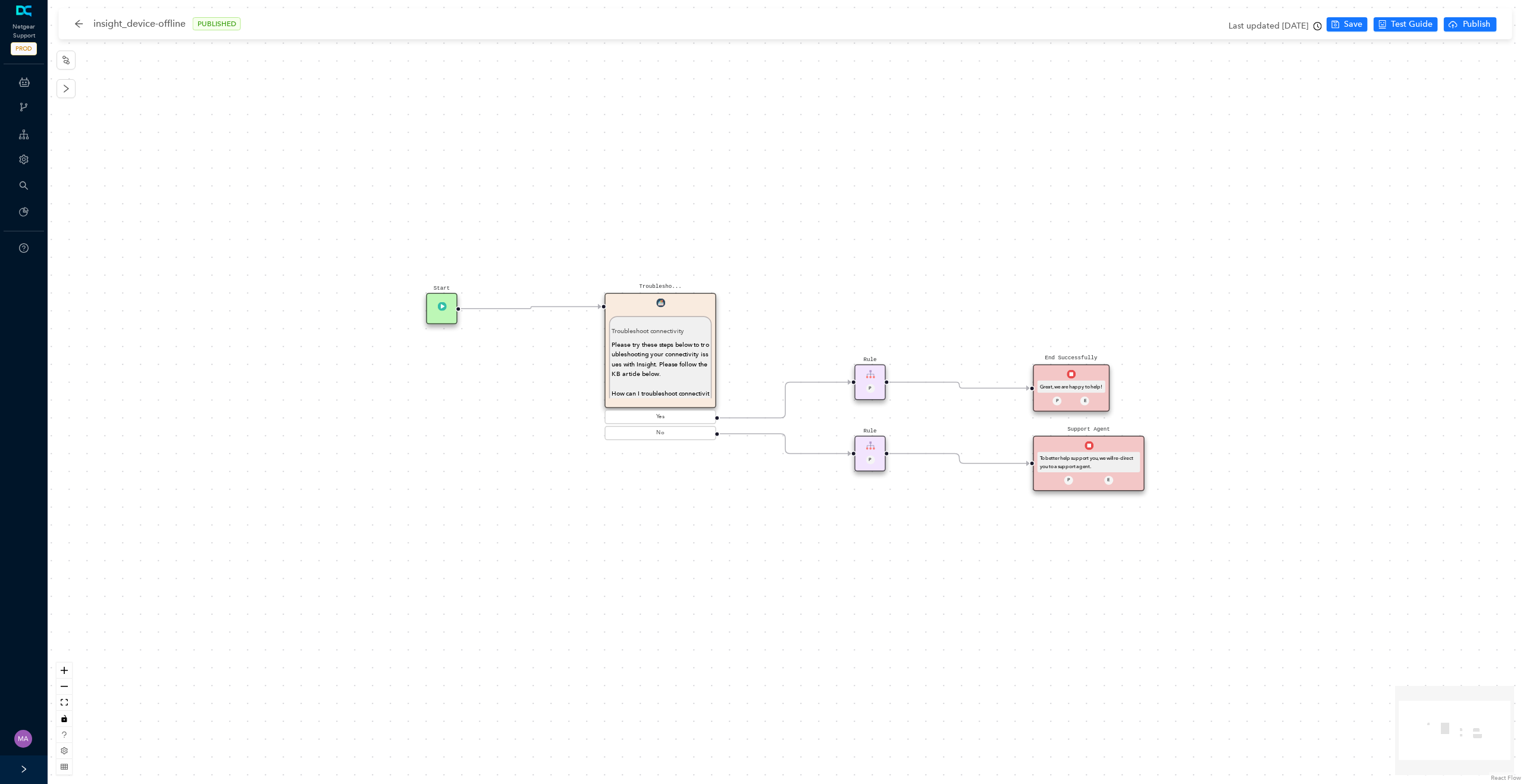
click at [79, 23] on icon "arrow-left" at bounding box center [79, 24] width 10 height 10
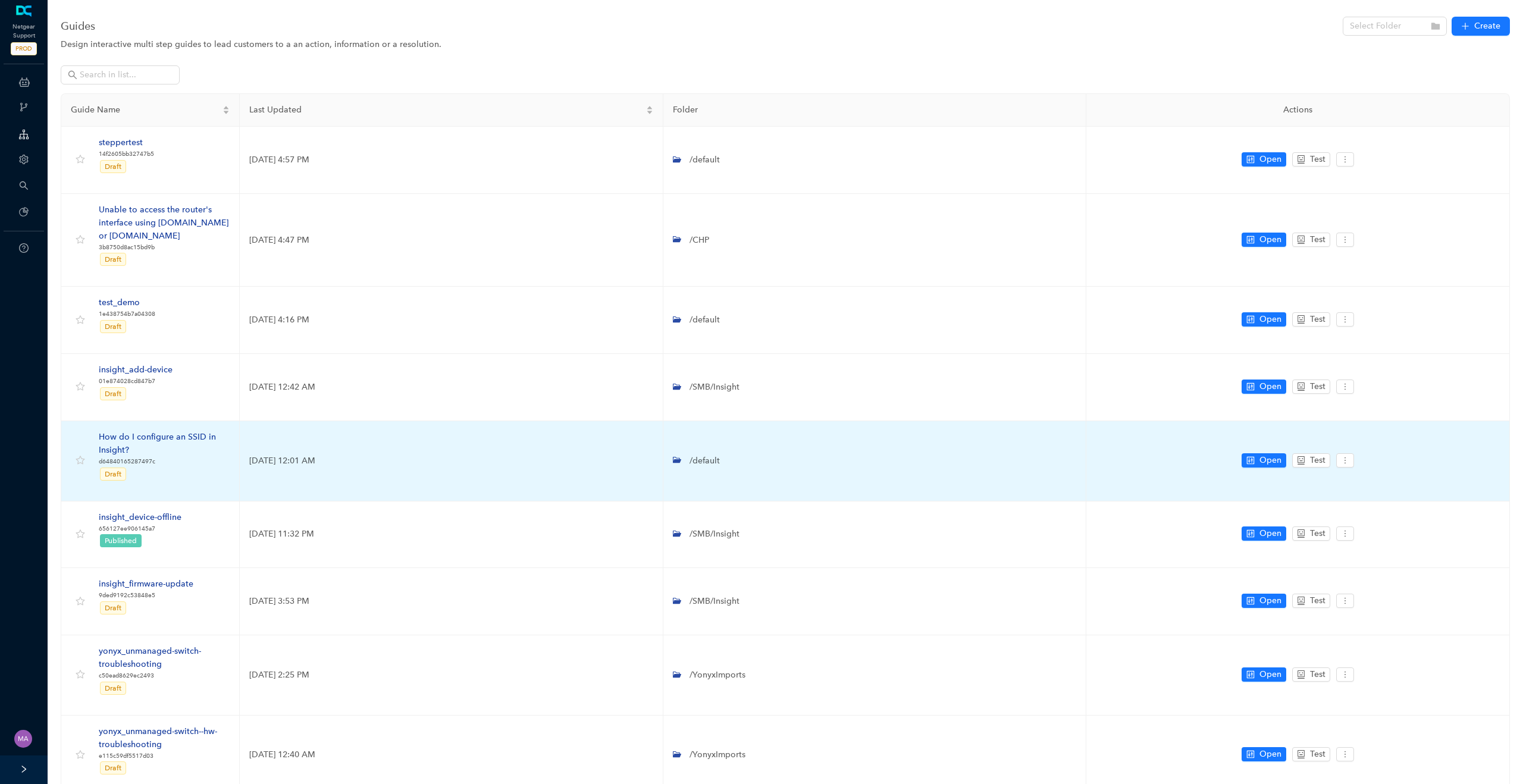
scroll to position [165, 0]
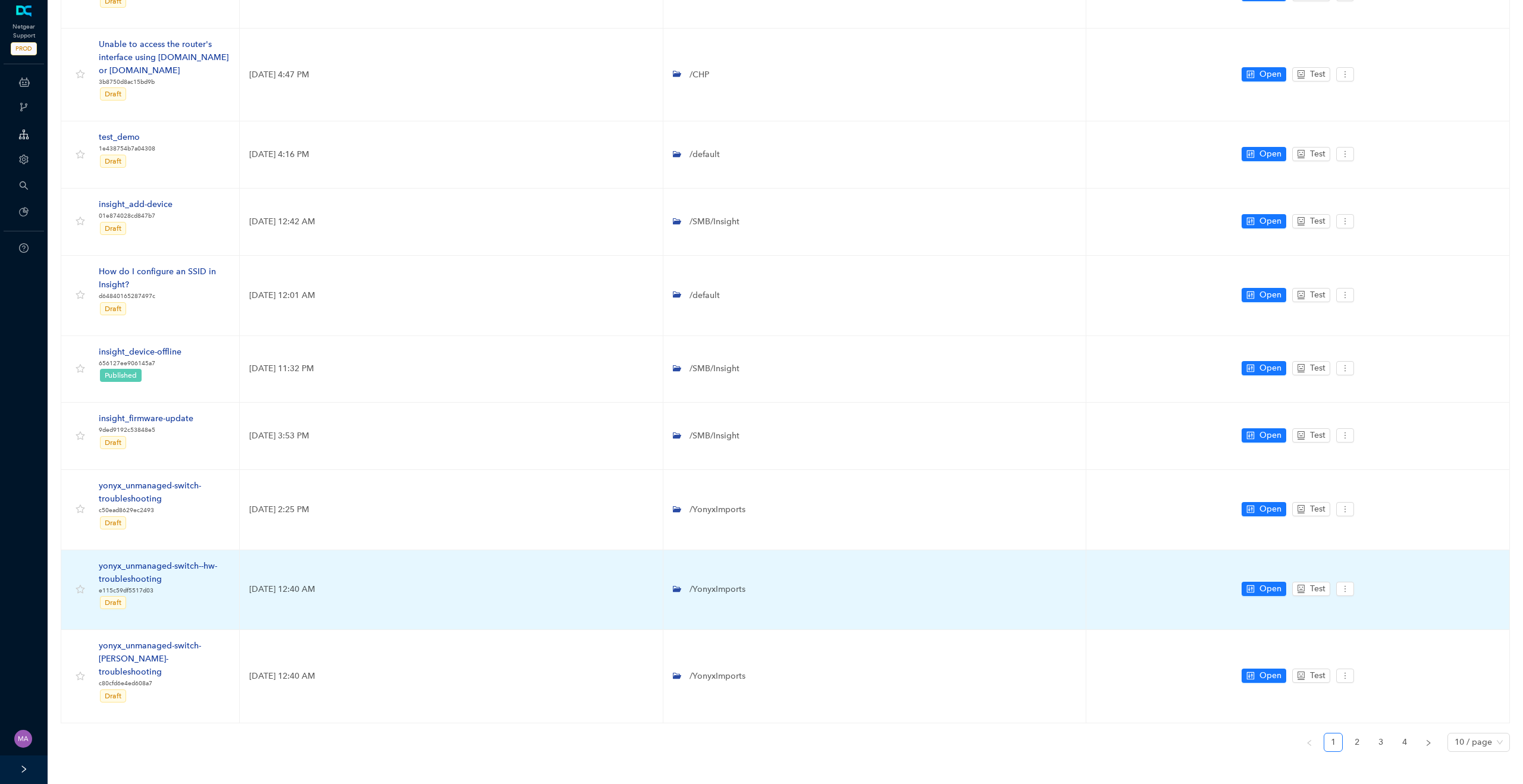
click at [152, 565] on div "yonyx_unmanaged-switch--hw-troubleshooting" at bounding box center [164, 573] width 131 height 26
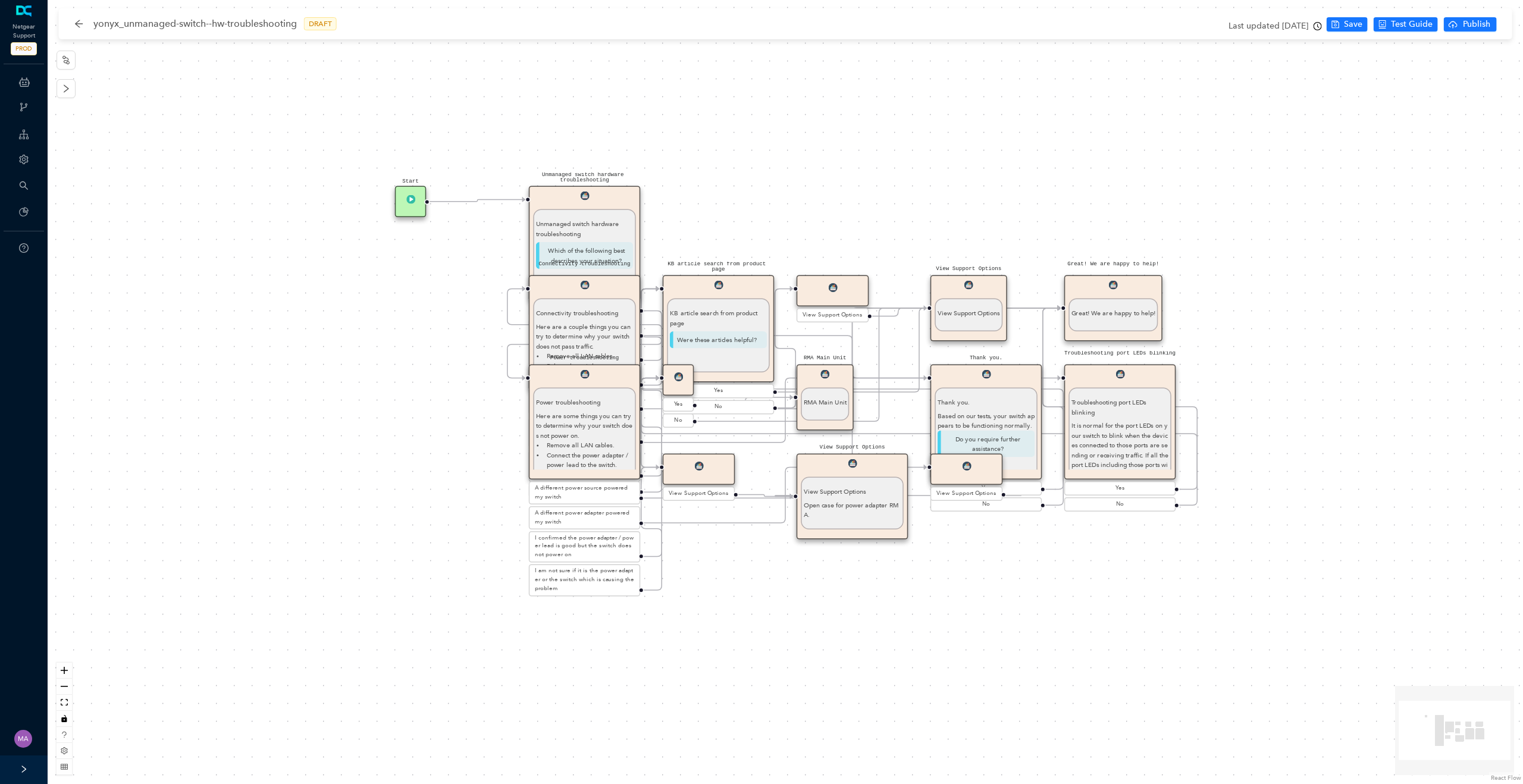
click at [681, 378] on img at bounding box center [678, 376] width 9 height 9
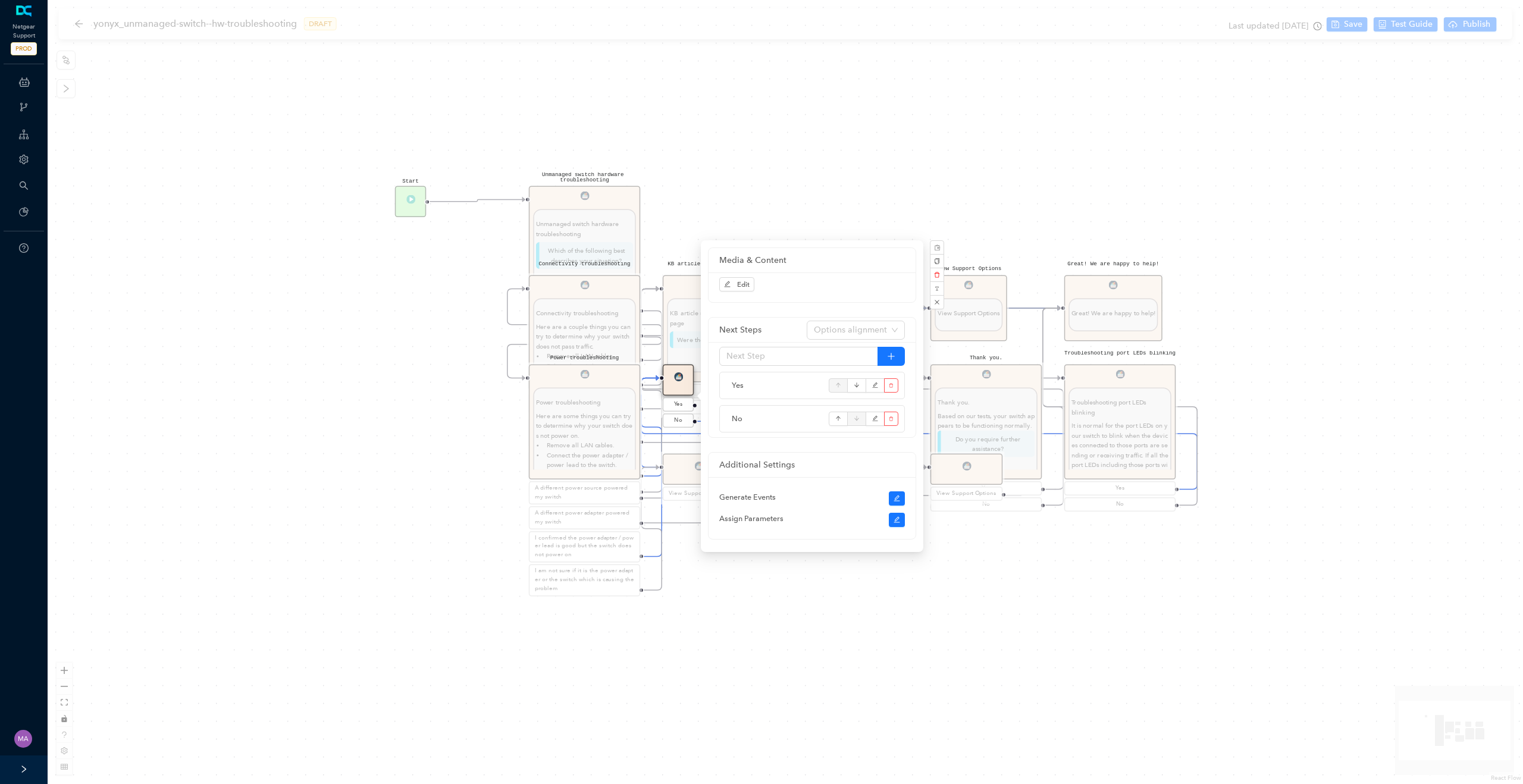
click at [450, 445] on div "Start Unmanaged switch hardware troubleshooting Unmanaged switch hardware troub…" at bounding box center [785, 392] width 1475 height 784
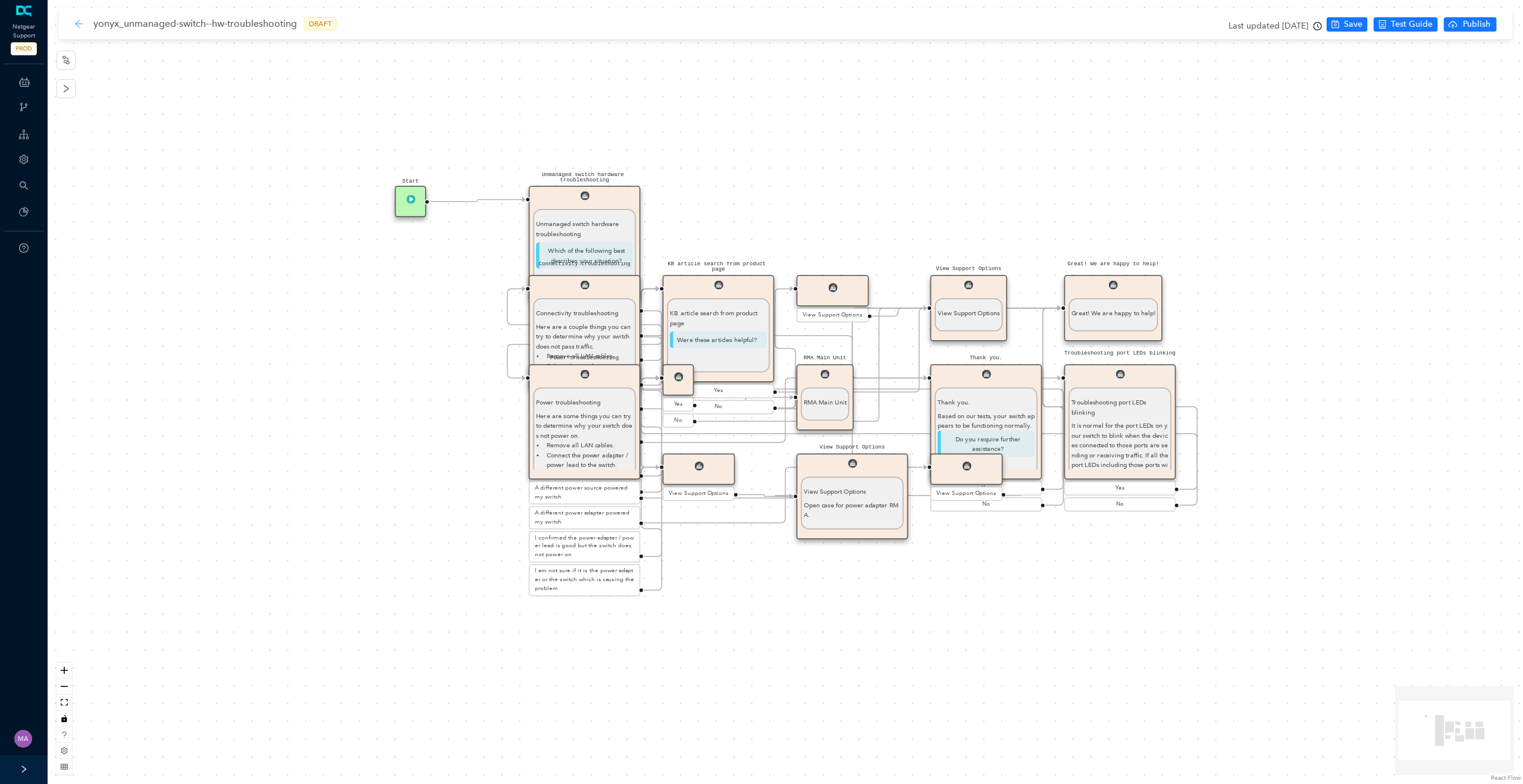
click at [78, 27] on icon "arrow-left" at bounding box center [79, 24] width 10 height 10
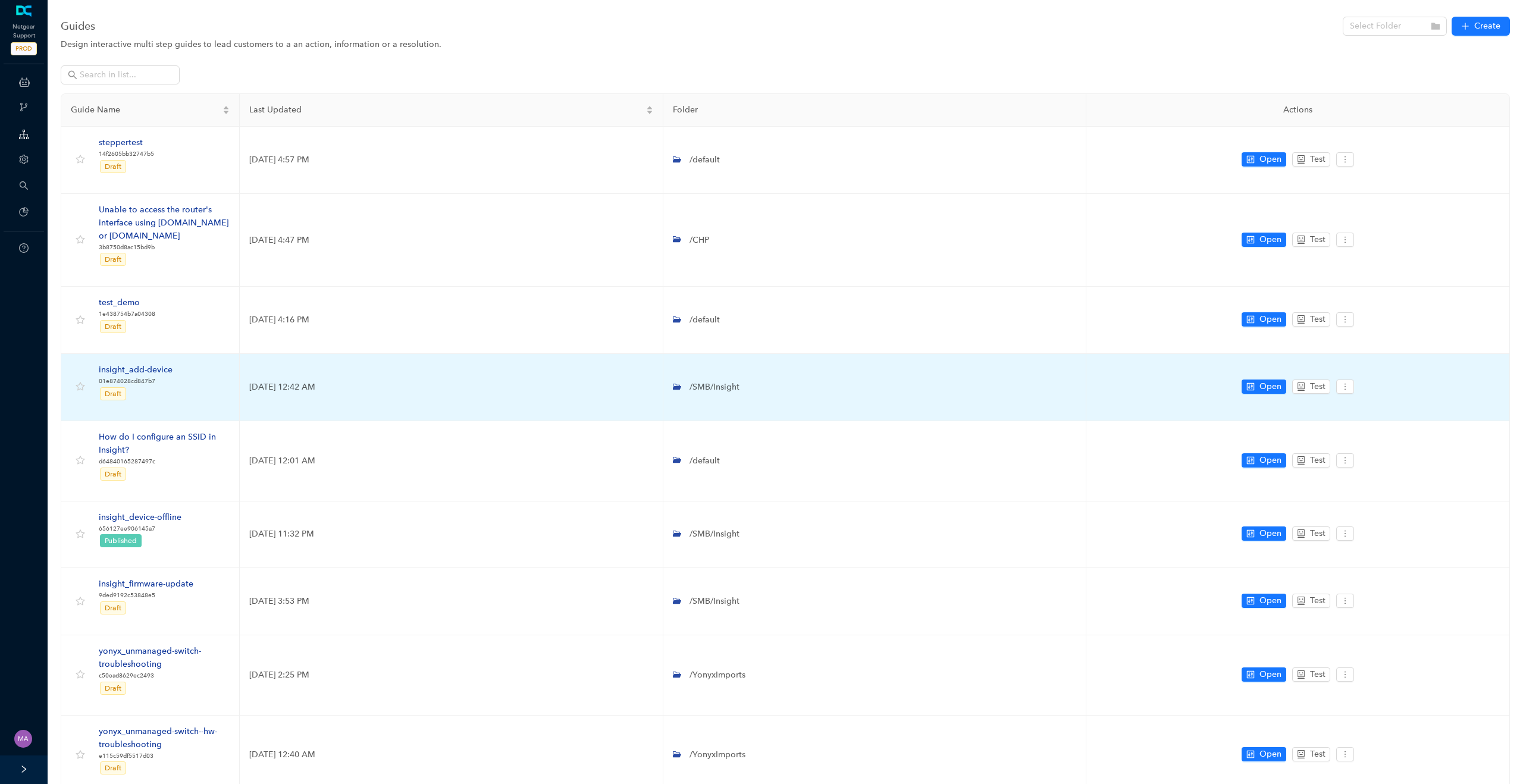
click at [159, 368] on div "insight_add-device" at bounding box center [136, 370] width 74 height 13
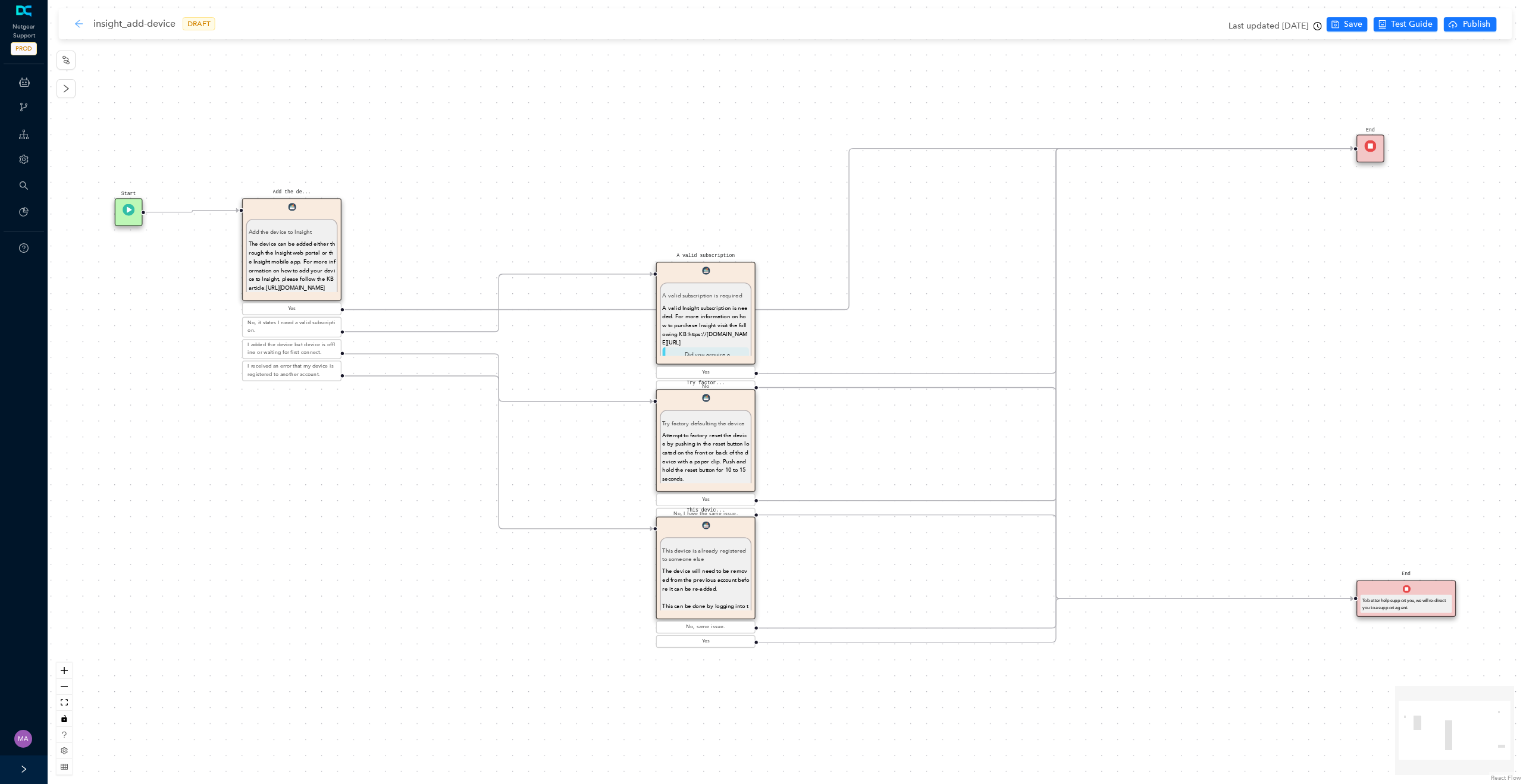
click at [81, 24] on icon "arrow-left" at bounding box center [79, 24] width 10 height 10
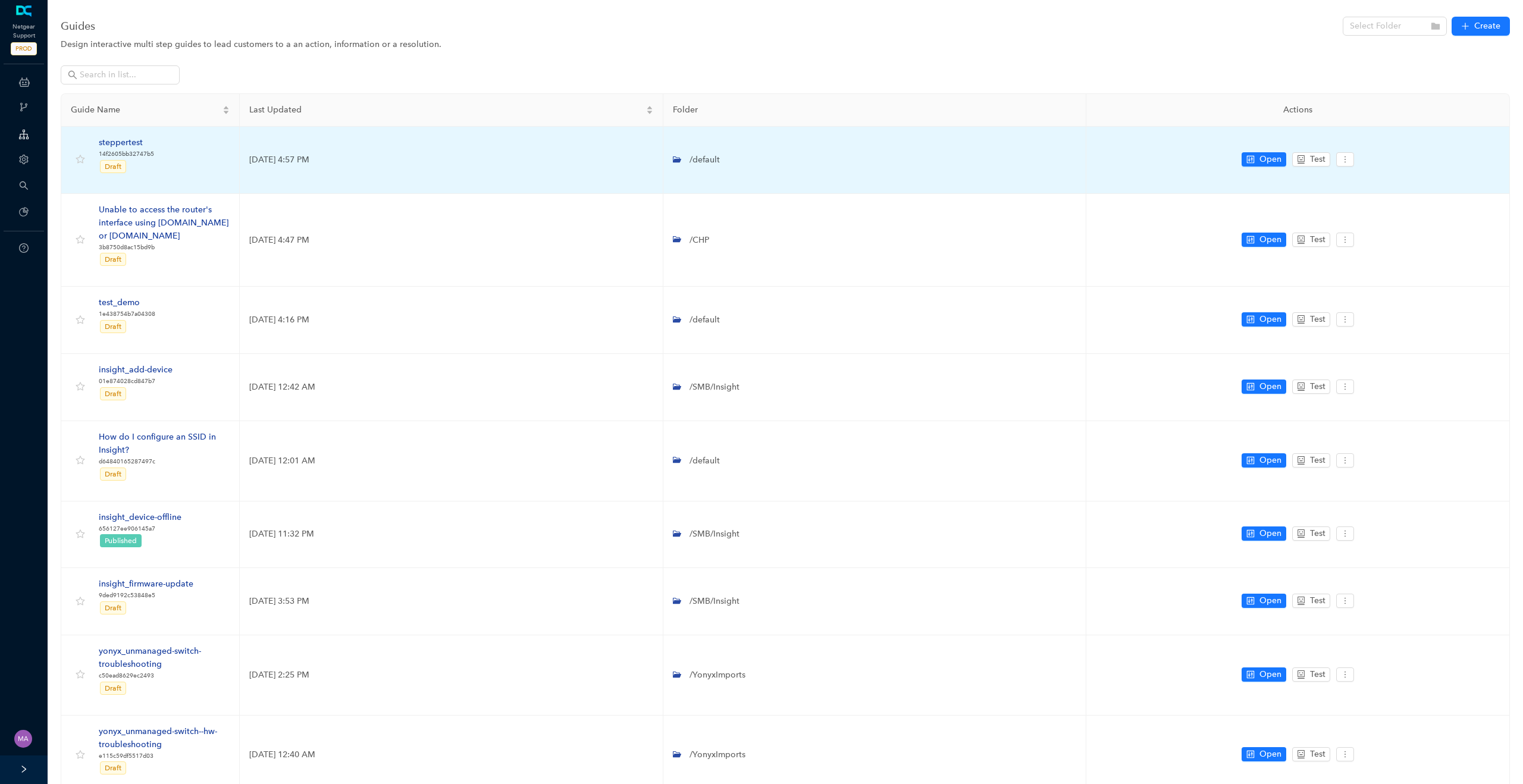
click at [142, 143] on div "steppertest" at bounding box center [126, 143] width 55 height 13
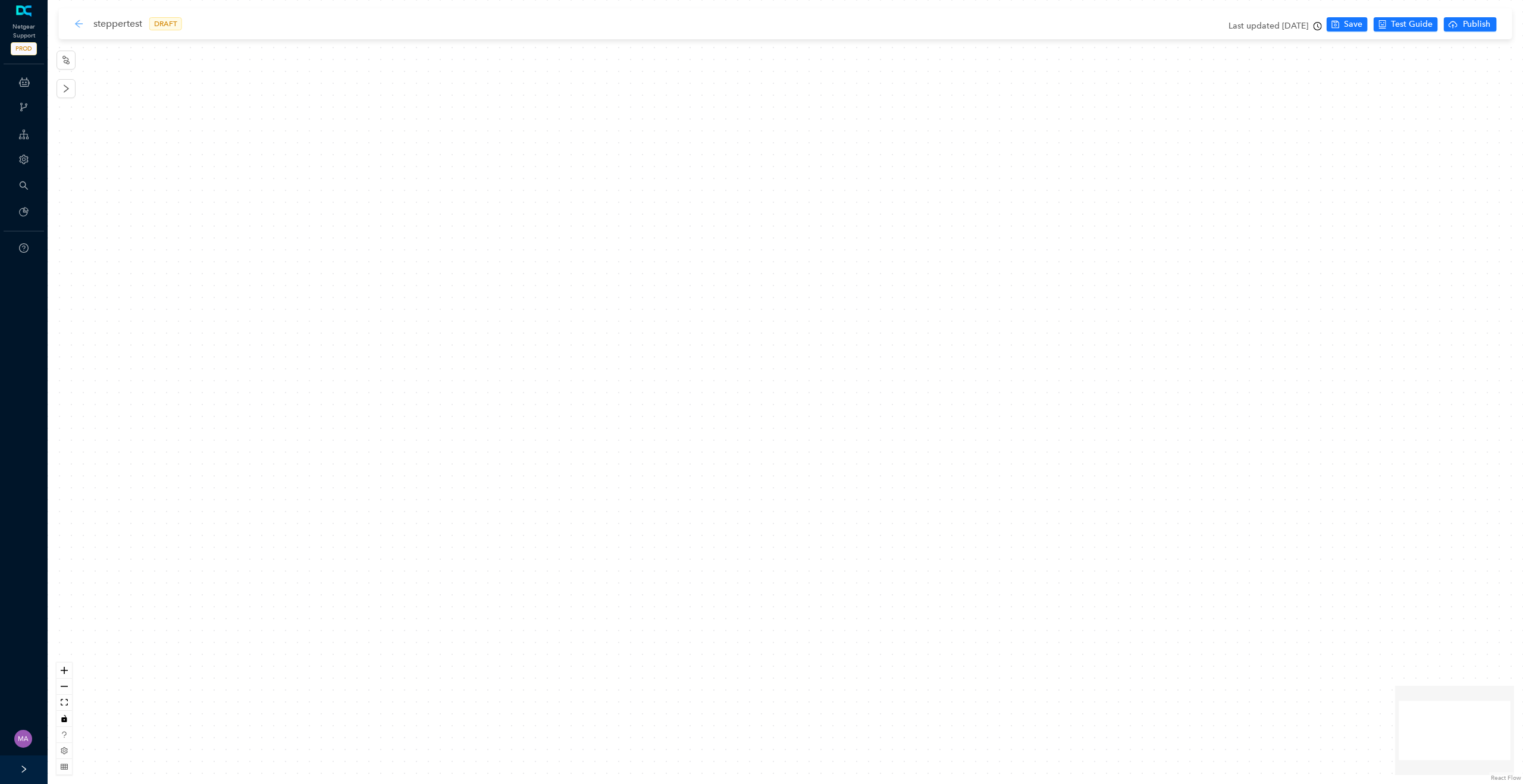
click at [79, 25] on icon "arrow-left" at bounding box center [79, 24] width 10 height 10
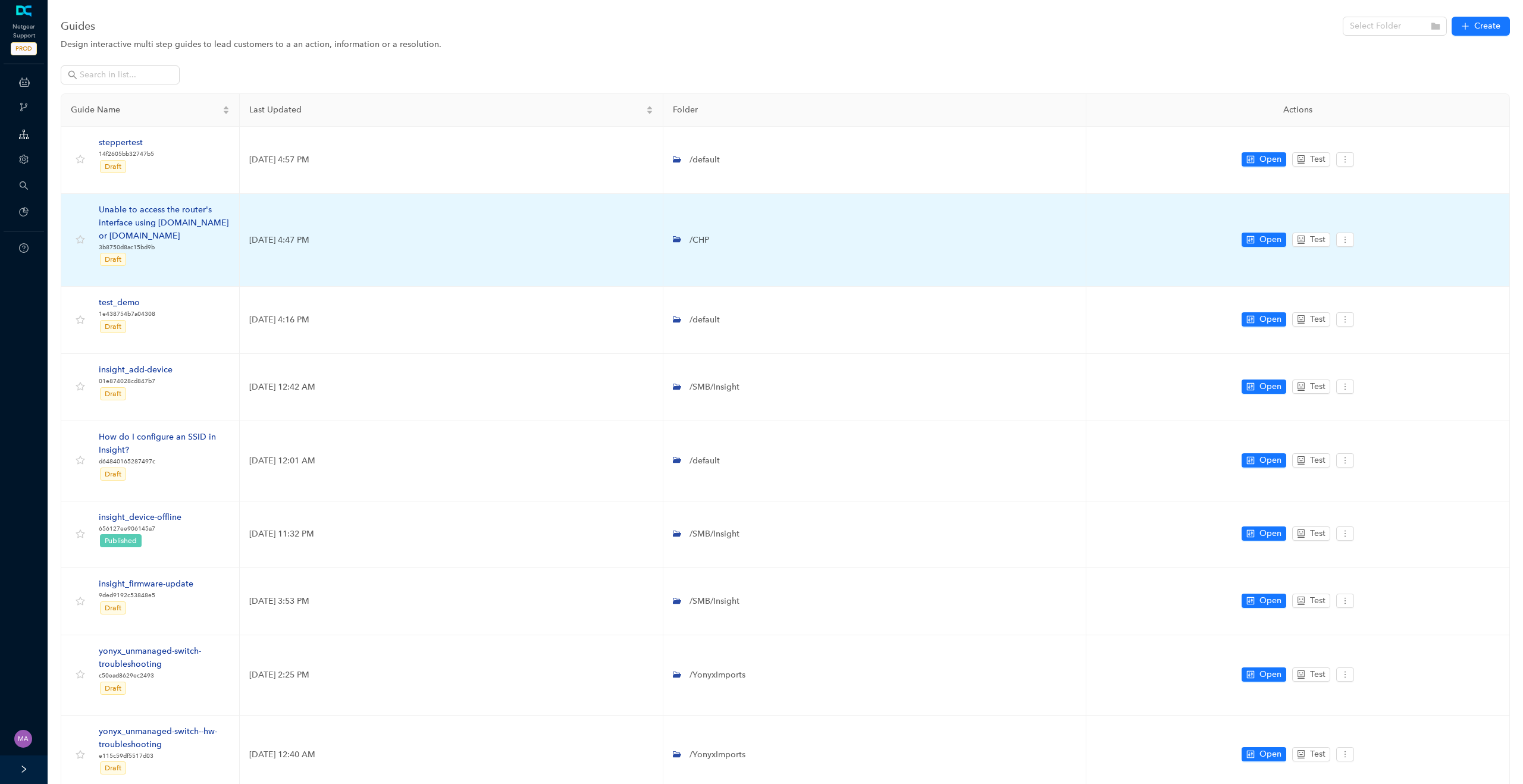
click at [150, 210] on div "Unable to access the router's interface using routerlogin.com or routerlogin.net" at bounding box center [164, 224] width 131 height 39
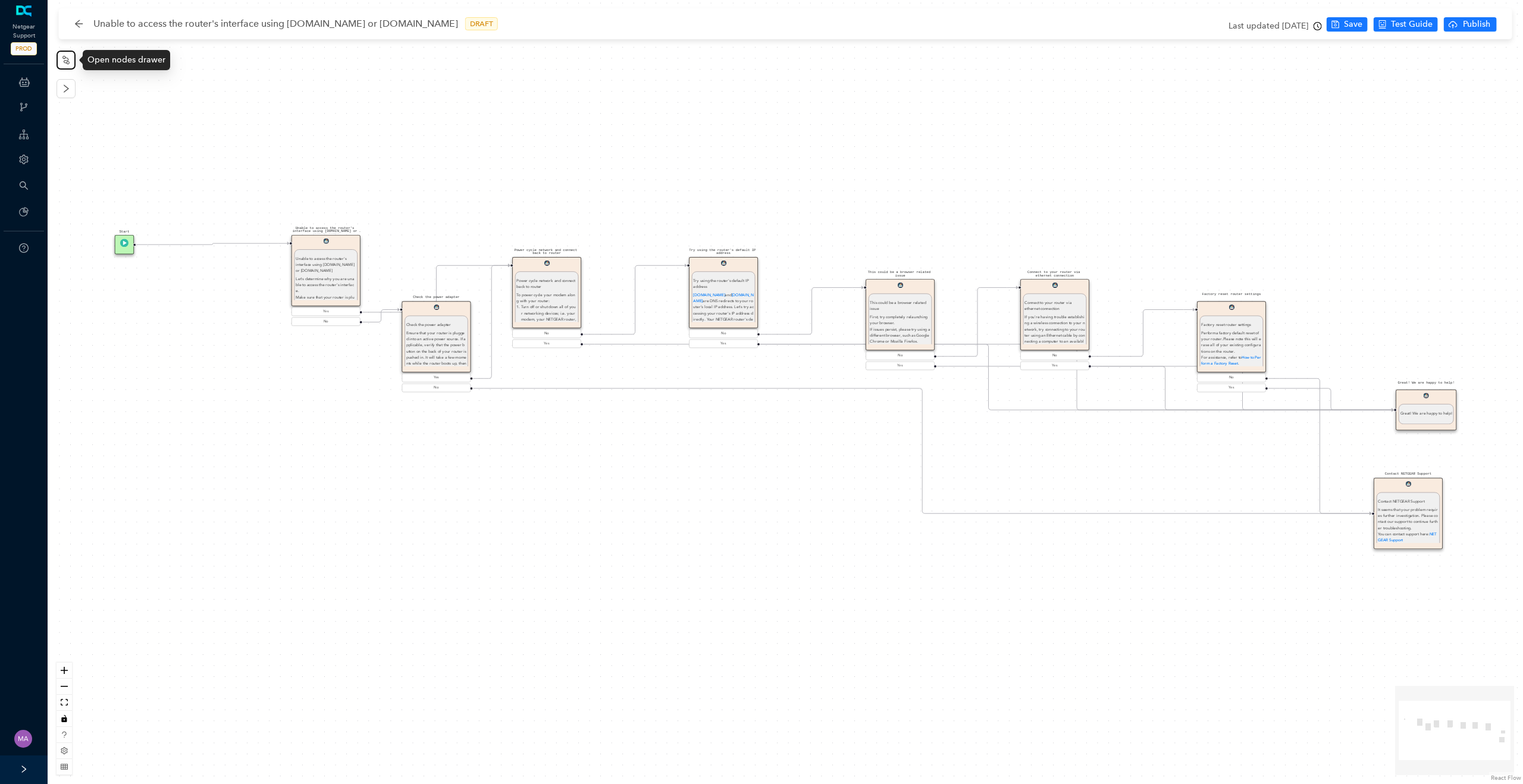
click at [68, 62] on icon "node-index" at bounding box center [66, 59] width 7 height 8
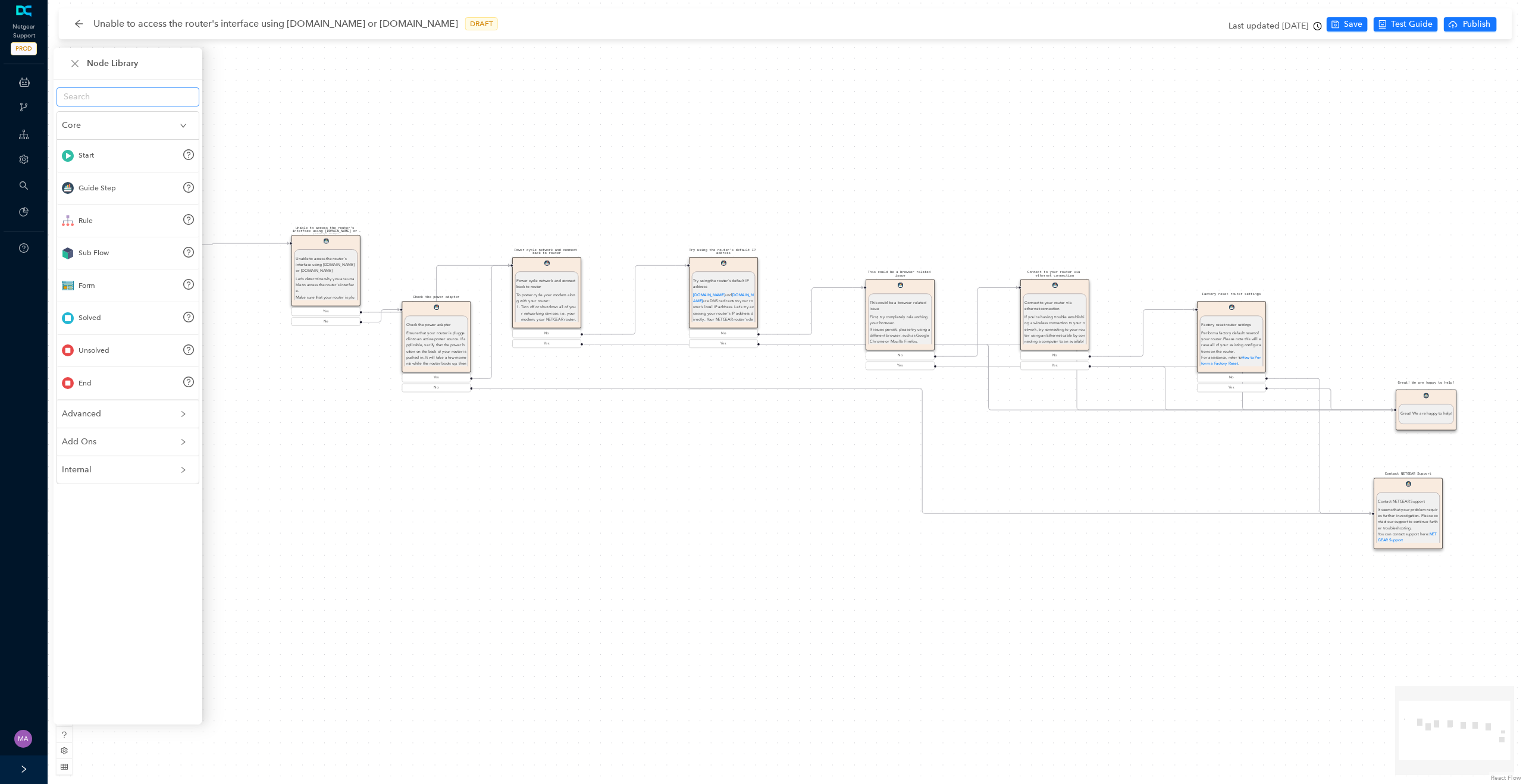
click at [142, 97] on input "text" at bounding box center [122, 97] width 119 height 13
type input "macro"
click at [187, 98] on icon "close-circle" at bounding box center [188, 96] width 7 height 7
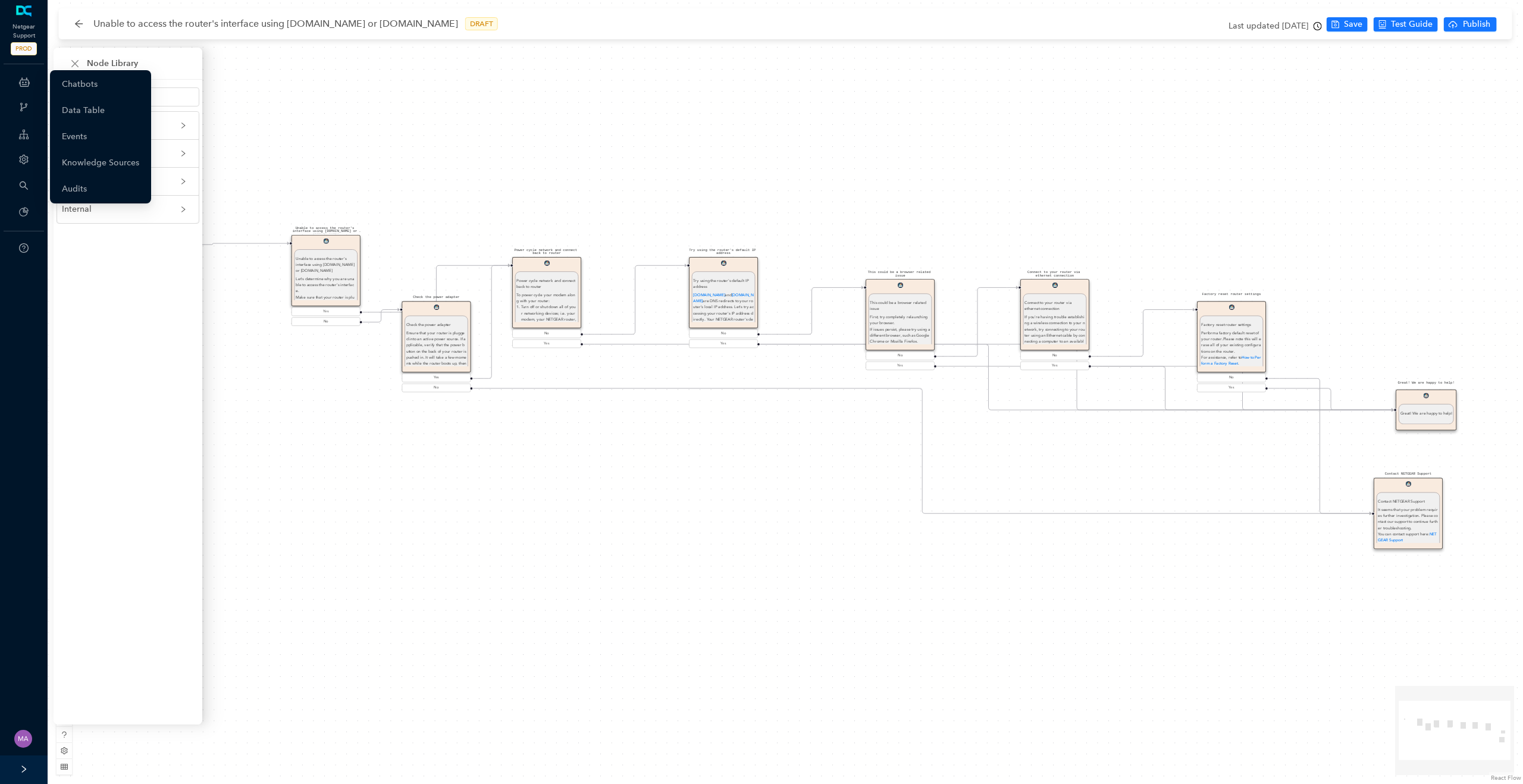
click at [27, 83] on icon at bounding box center [24, 81] width 11 height 24
click at [87, 85] on link "Chatbots" at bounding box center [79, 84] width 35 height 24
